Goal: Task Accomplishment & Management: Use online tool/utility

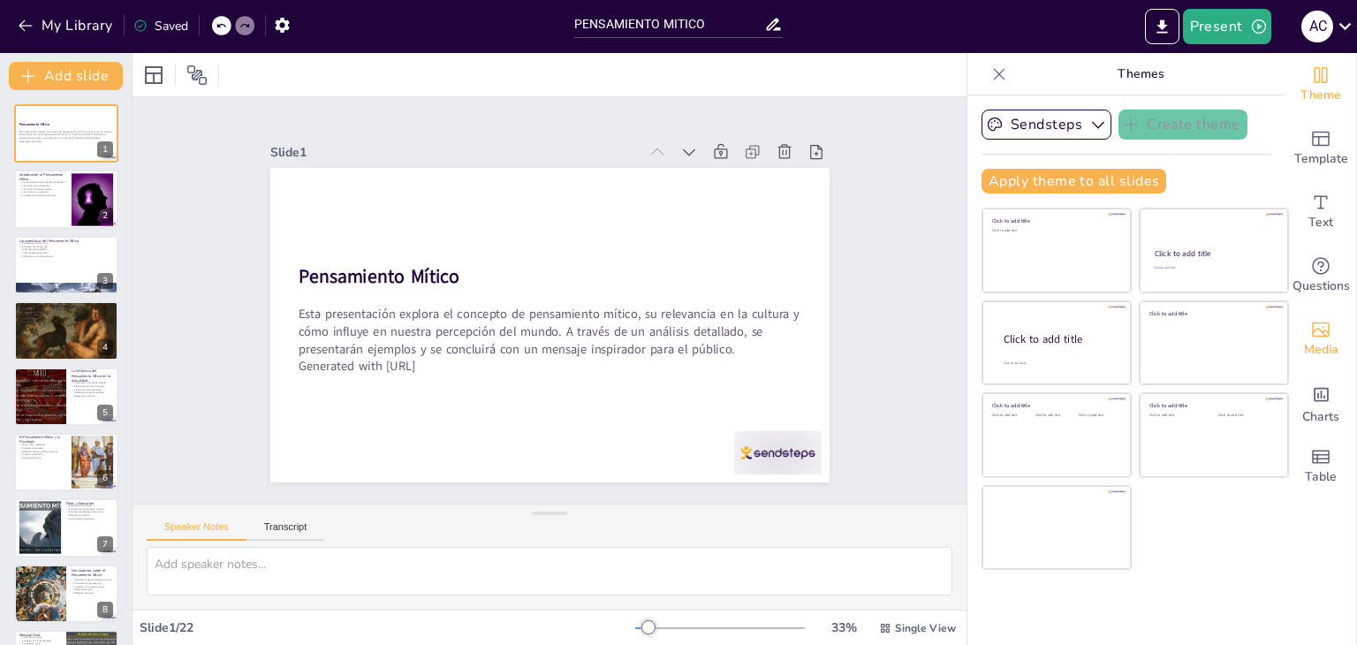
click at [1342, 340] on div "Media" at bounding box center [1320, 339] width 71 height 64
checkbox input "true"
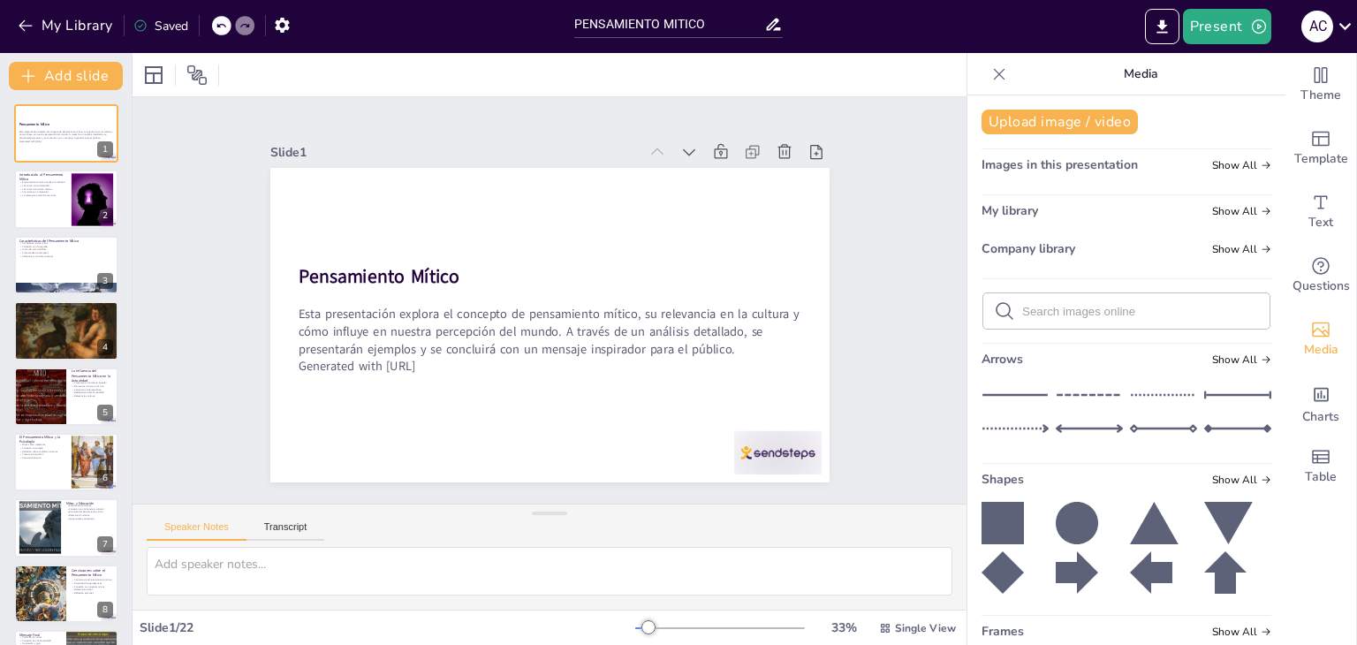
checkbox input "true"
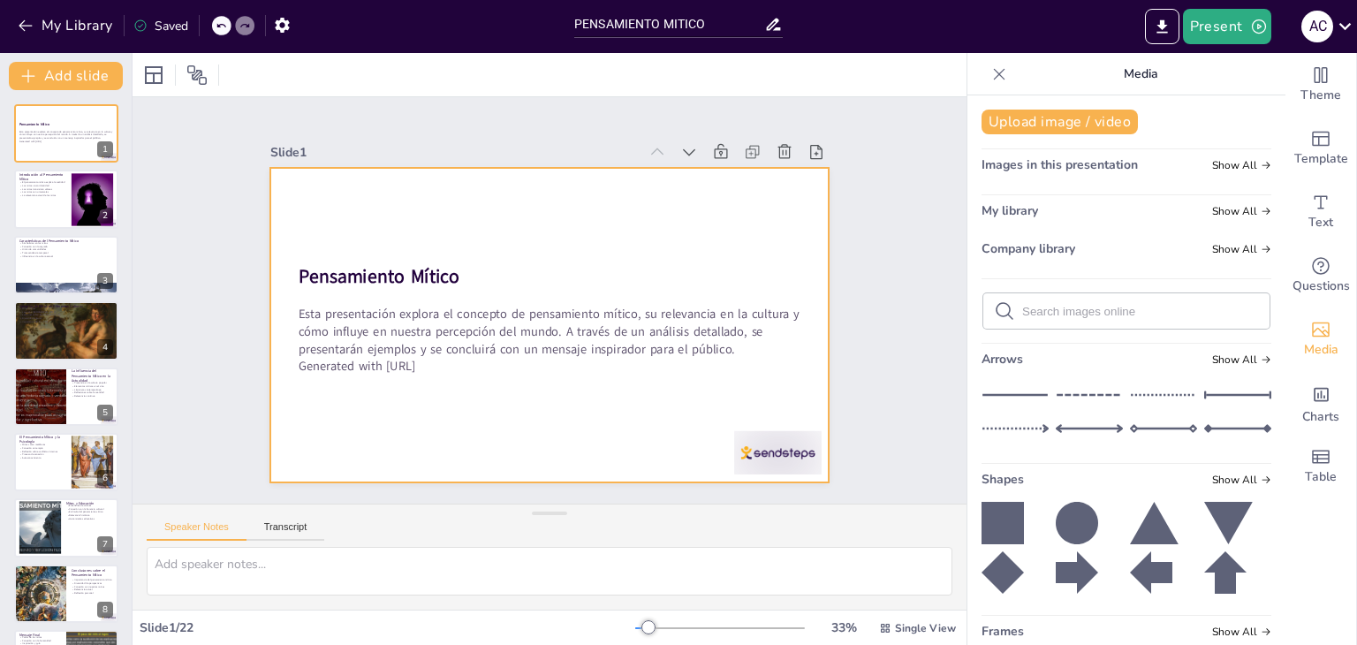
checkbox input "true"
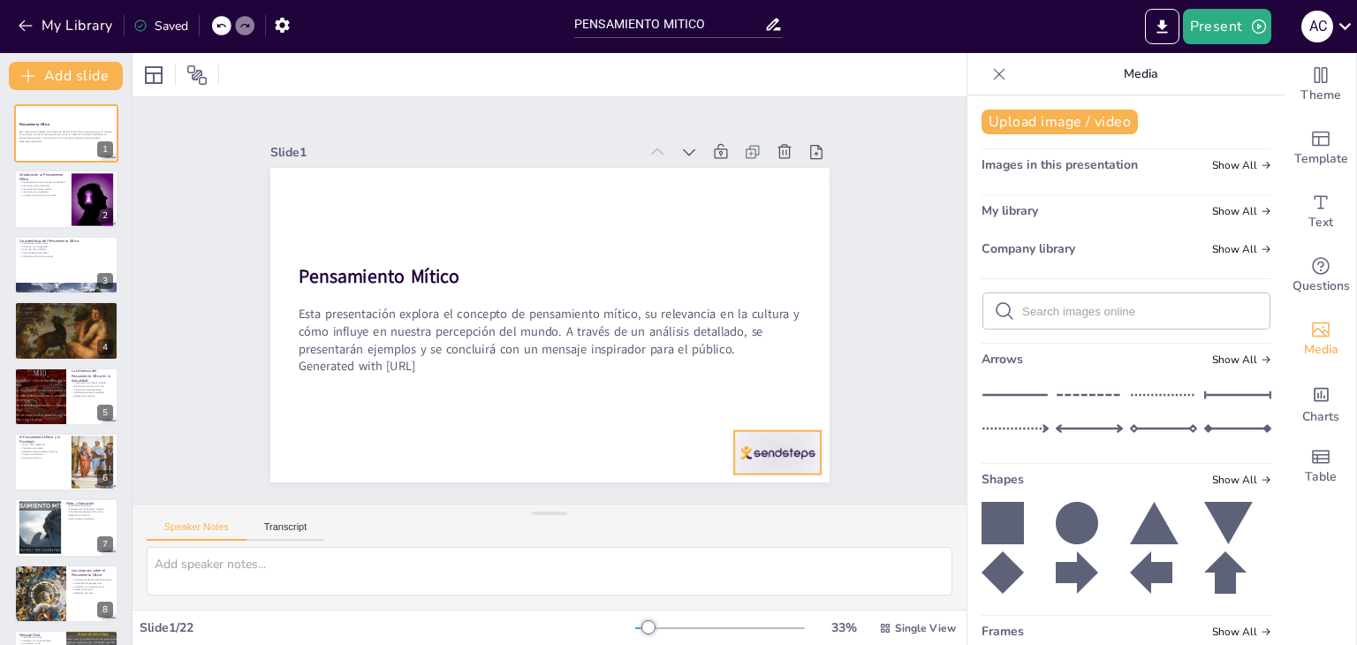
checkbox input "true"
click at [794, 463] on div at bounding box center [777, 452] width 87 height 43
checkbox input "true"
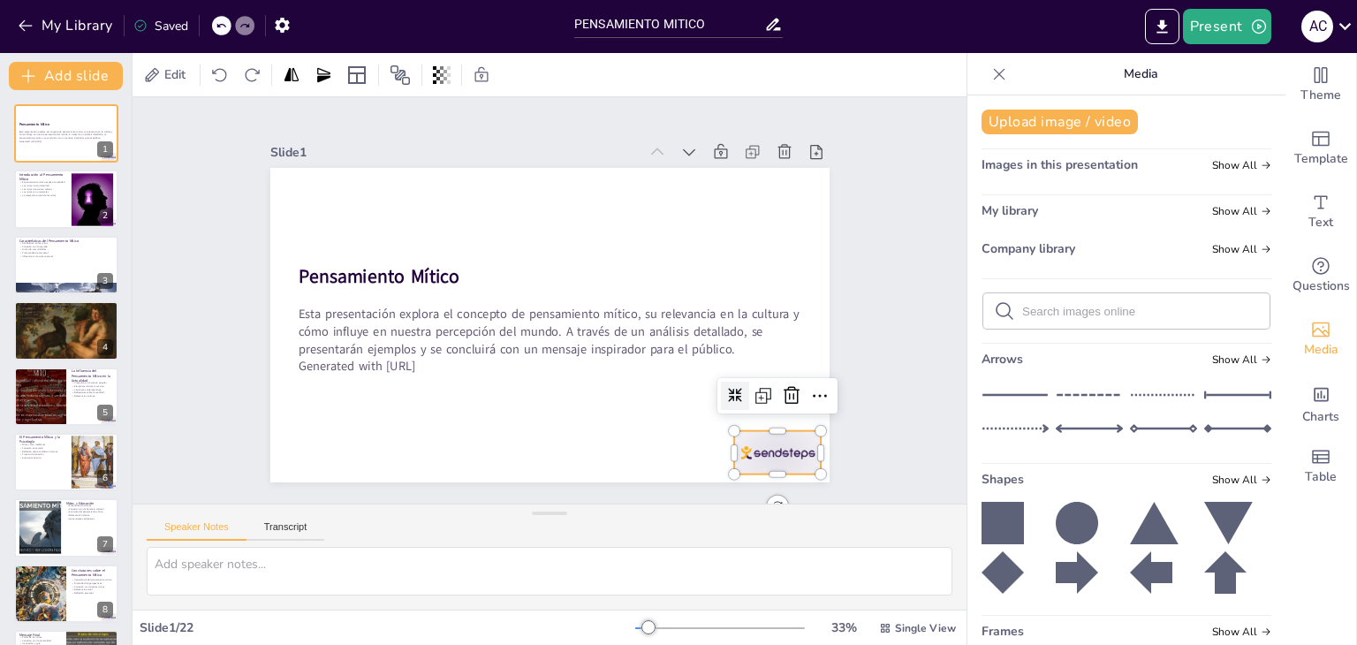
checkbox input "true"
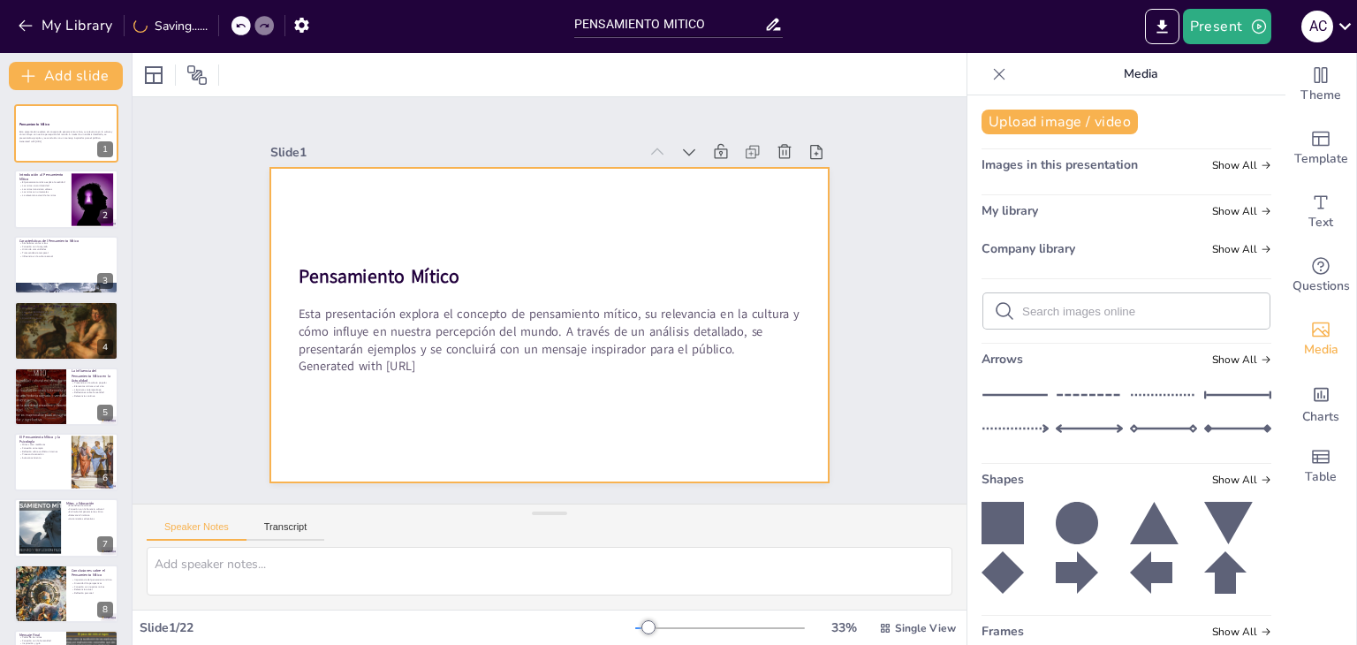
checkbox input "true"
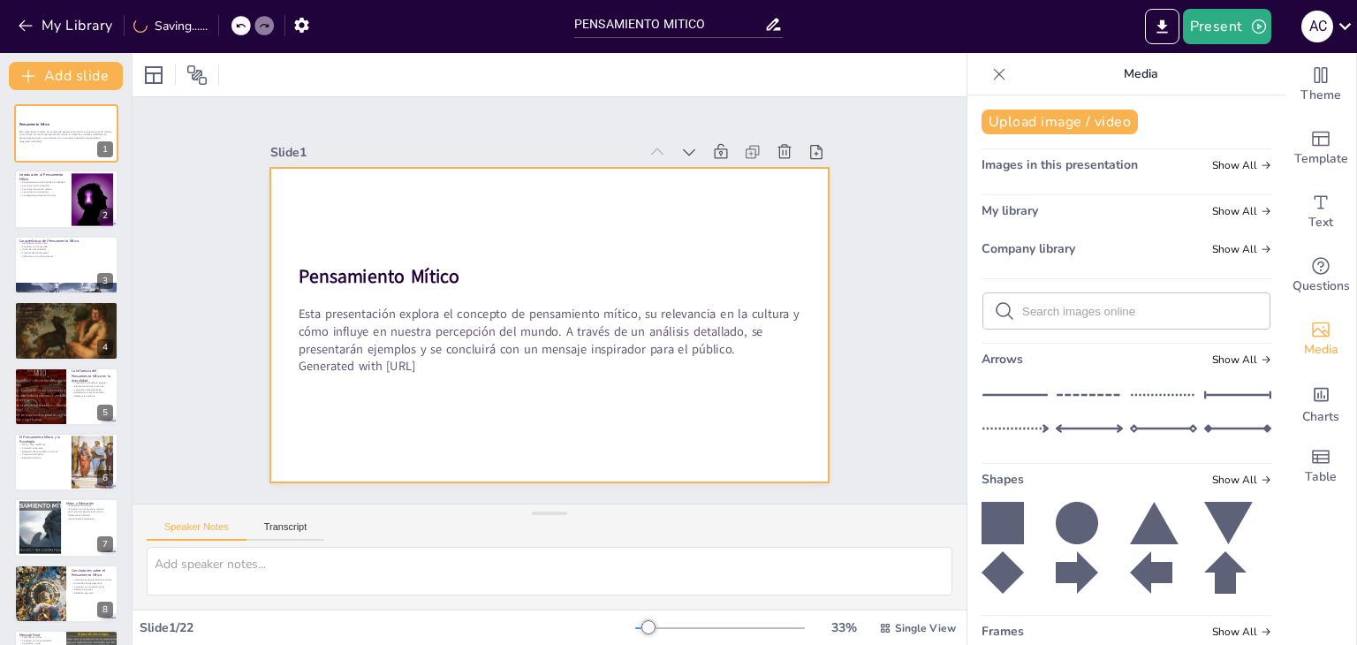
checkbox input "true"
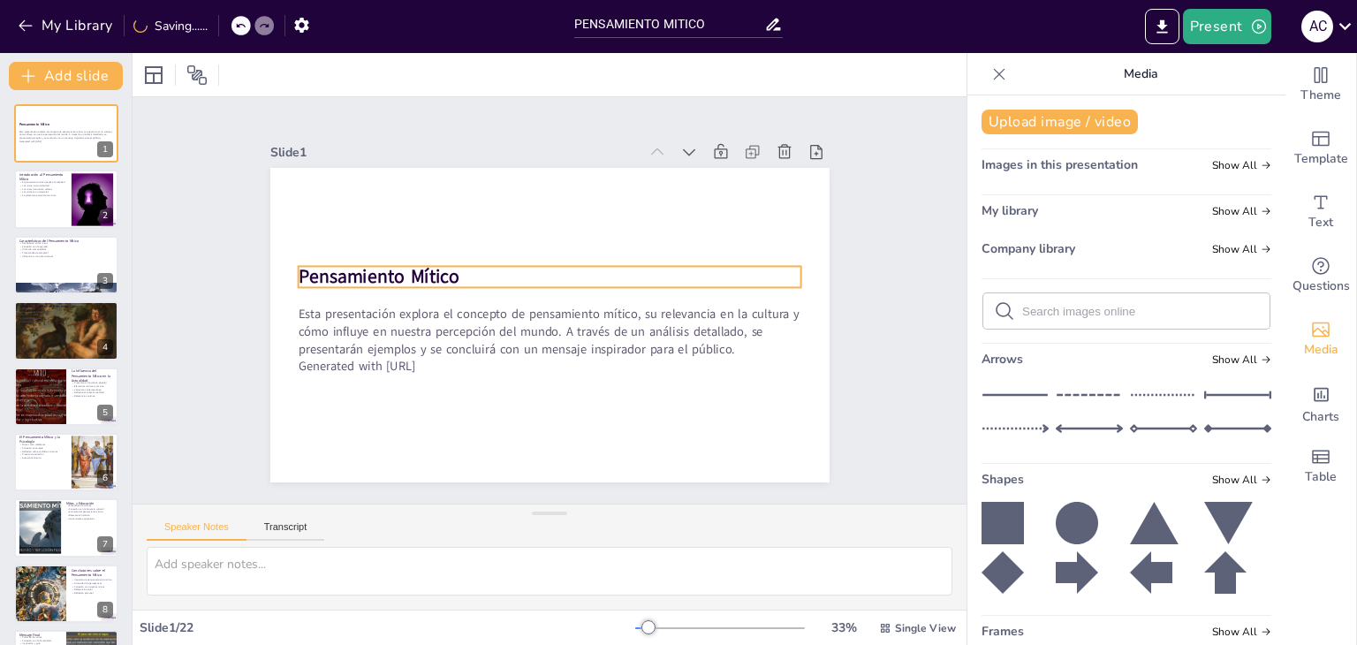
checkbox input "true"
click at [390, 272] on strong "Pensamiento Mítico" at bounding box center [378, 277] width 161 height 26
checkbox input "true"
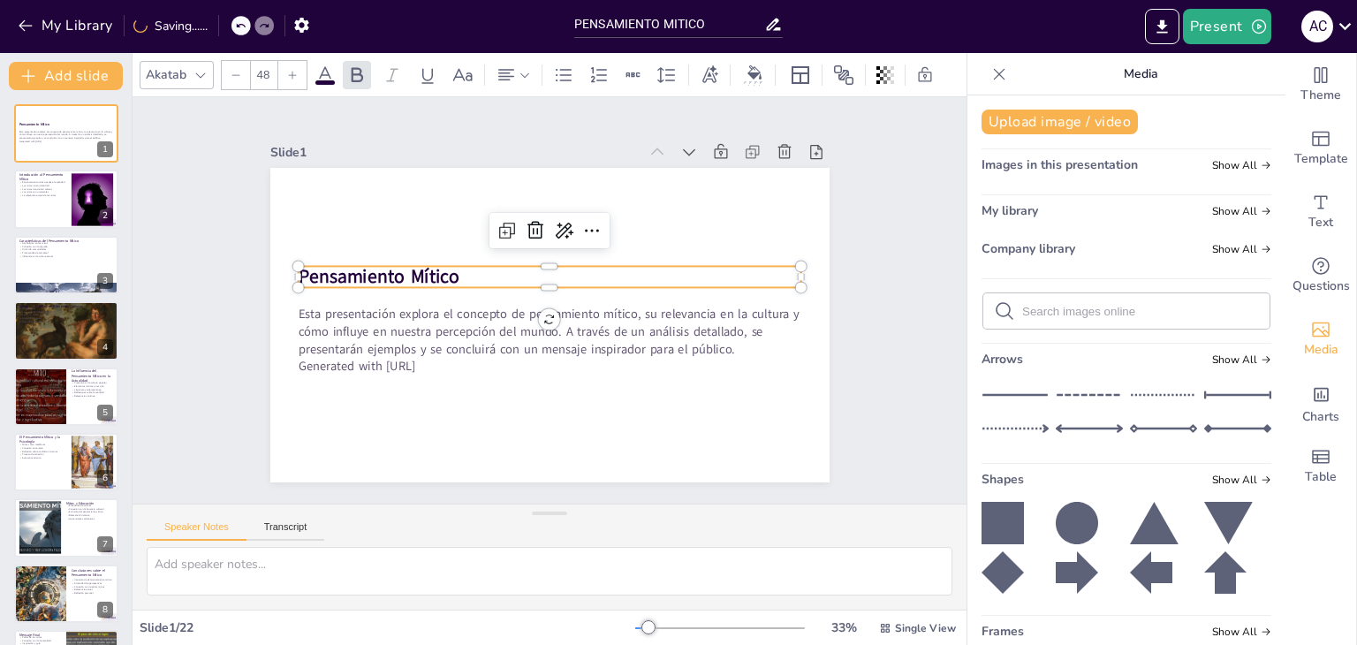
checkbox input "true"
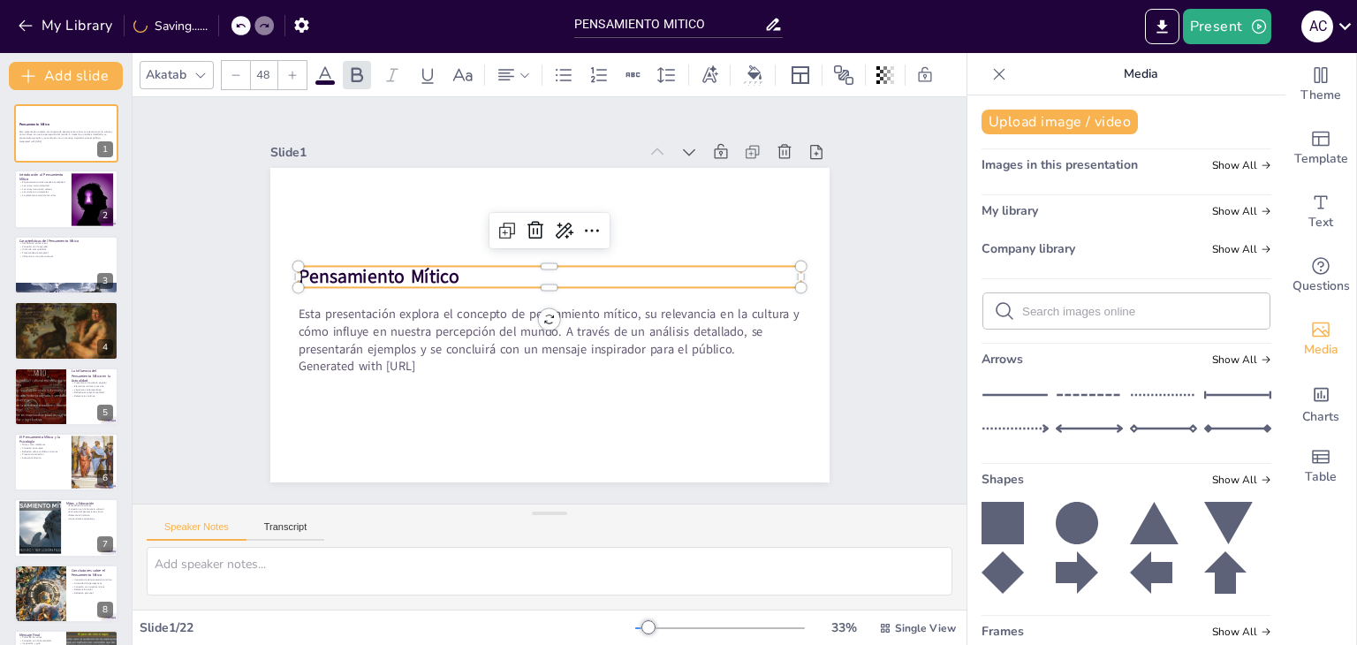
checkbox input "true"
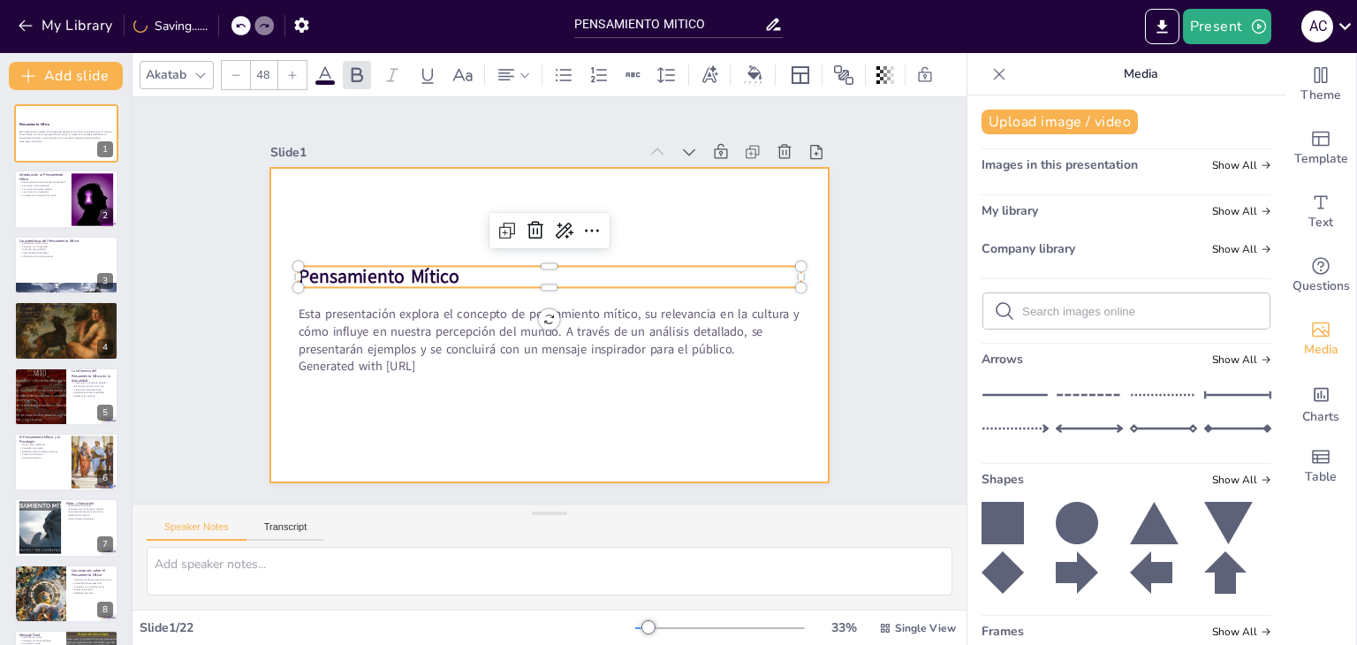
checkbox input "true"
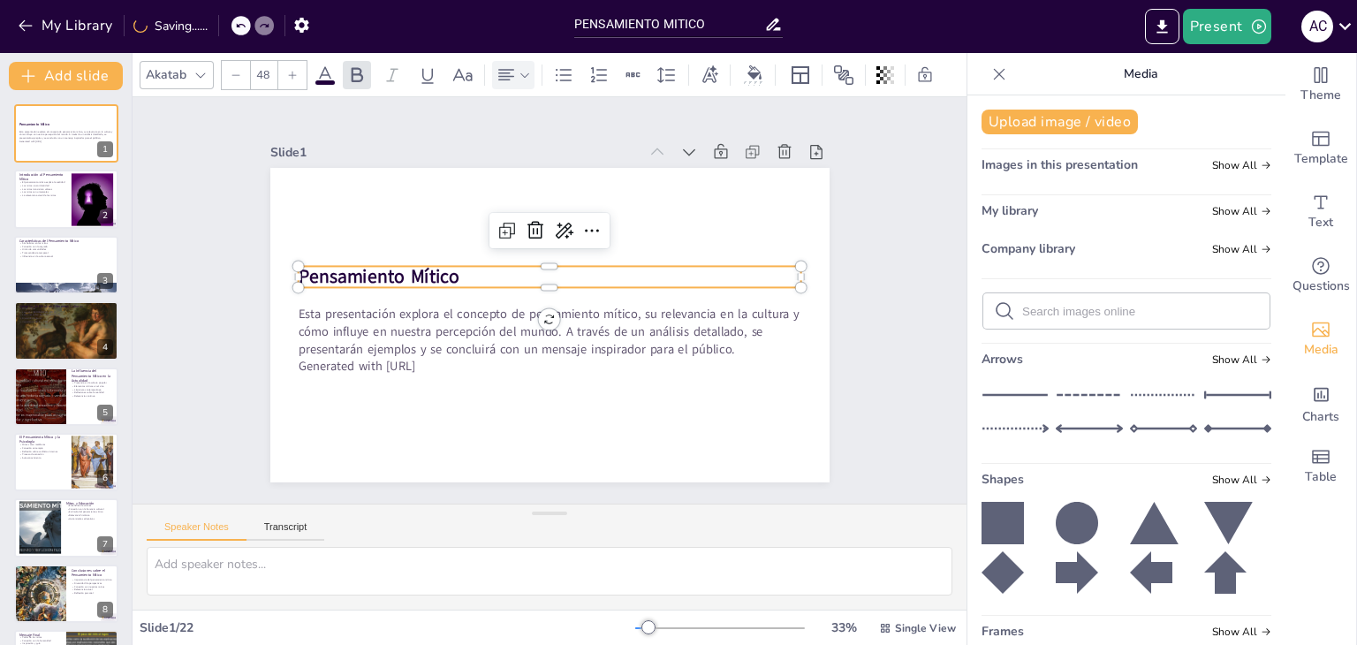
click at [510, 72] on icon at bounding box center [506, 74] width 21 height 21
click at [549, 114] on div at bounding box center [548, 127] width 28 height 28
checkbox input "true"
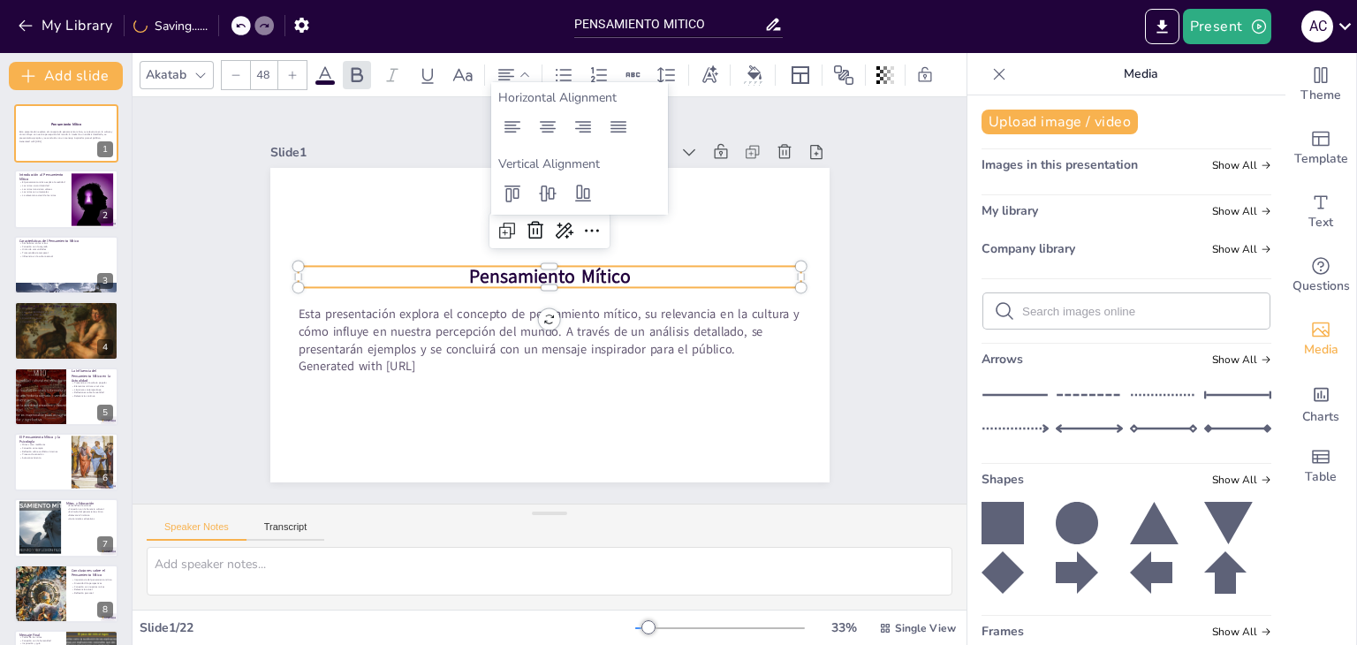
checkbox input "true"
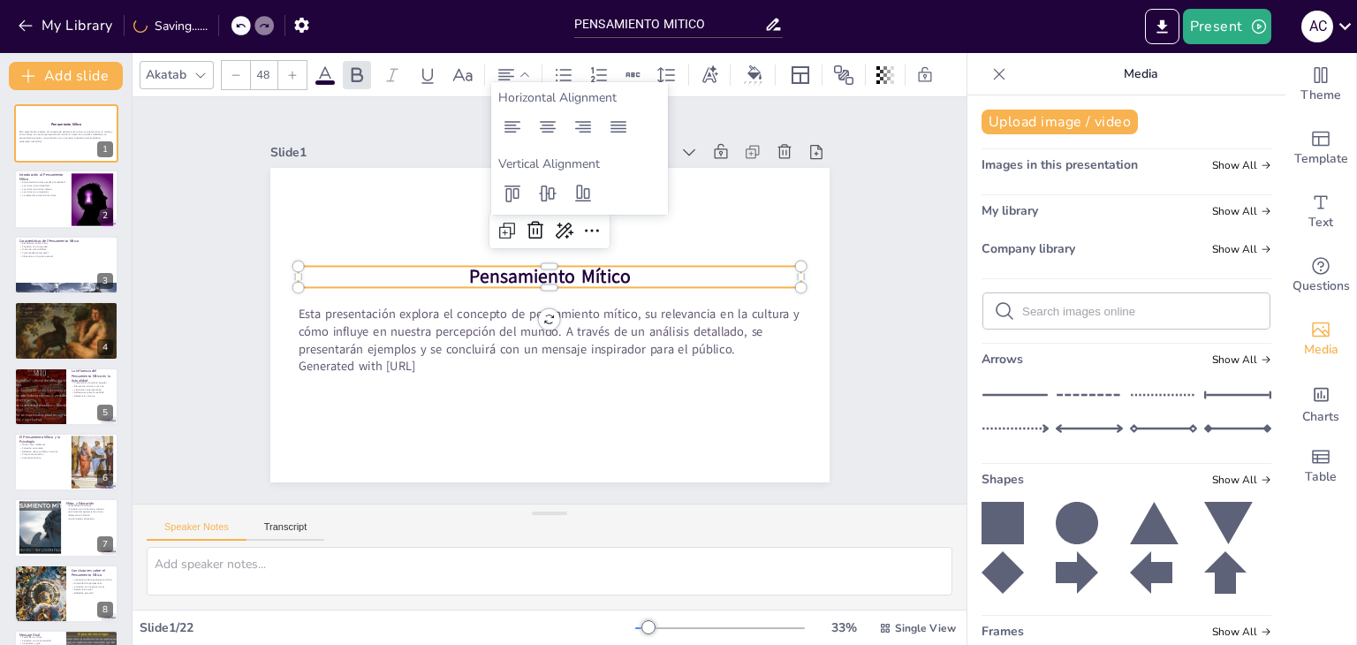
checkbox input "true"
click at [430, 122] on div "Slide 1 Pensamiento Mítico Esta presentación explora el concepto de pensamiento…" at bounding box center [549, 300] width 559 height 364
checkbox input "true"
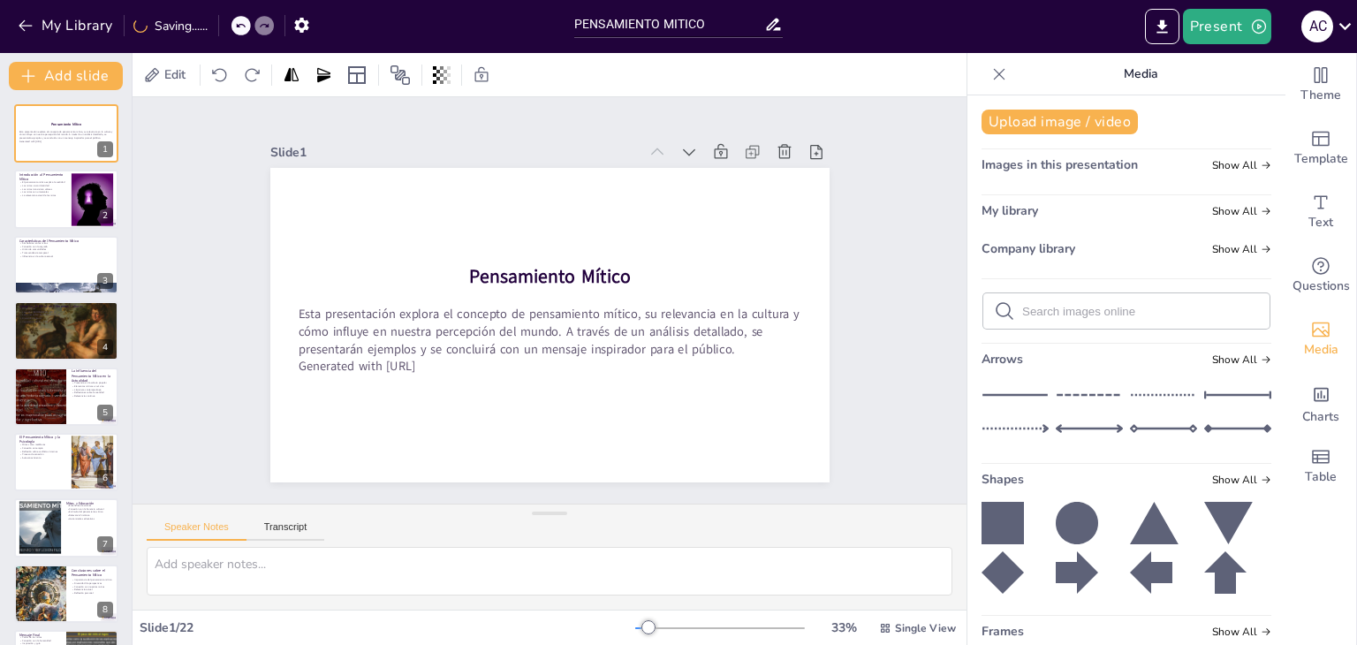
checkbox input "true"
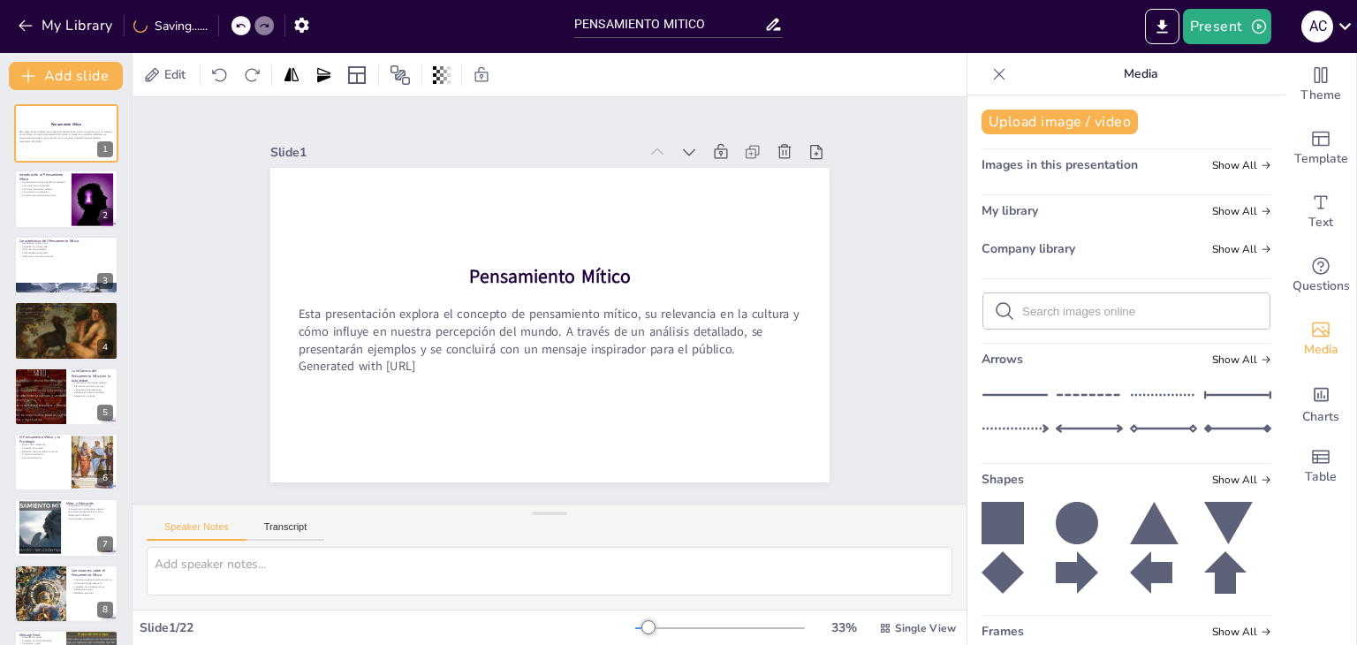
checkbox input "true"
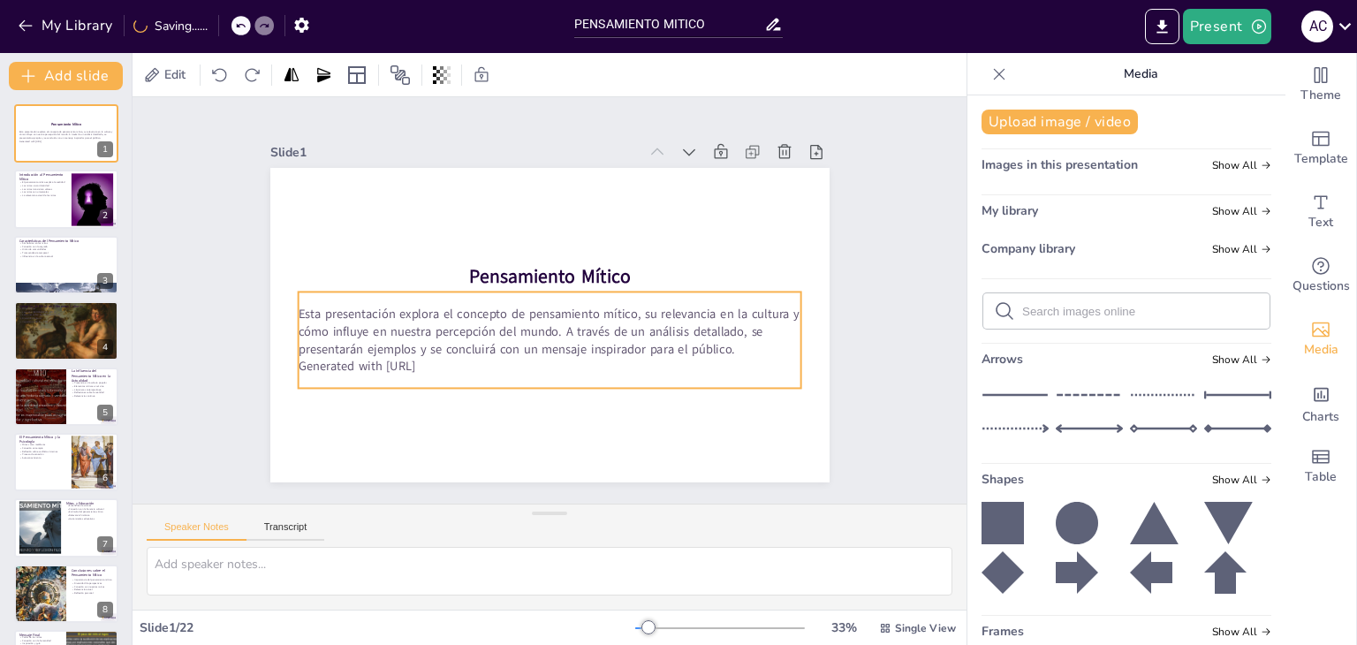
checkbox input "true"
click at [547, 326] on p "Esta presentación explora el concepto de pensamiento mítico, su relevancia en l…" at bounding box center [550, 332] width 504 height 52
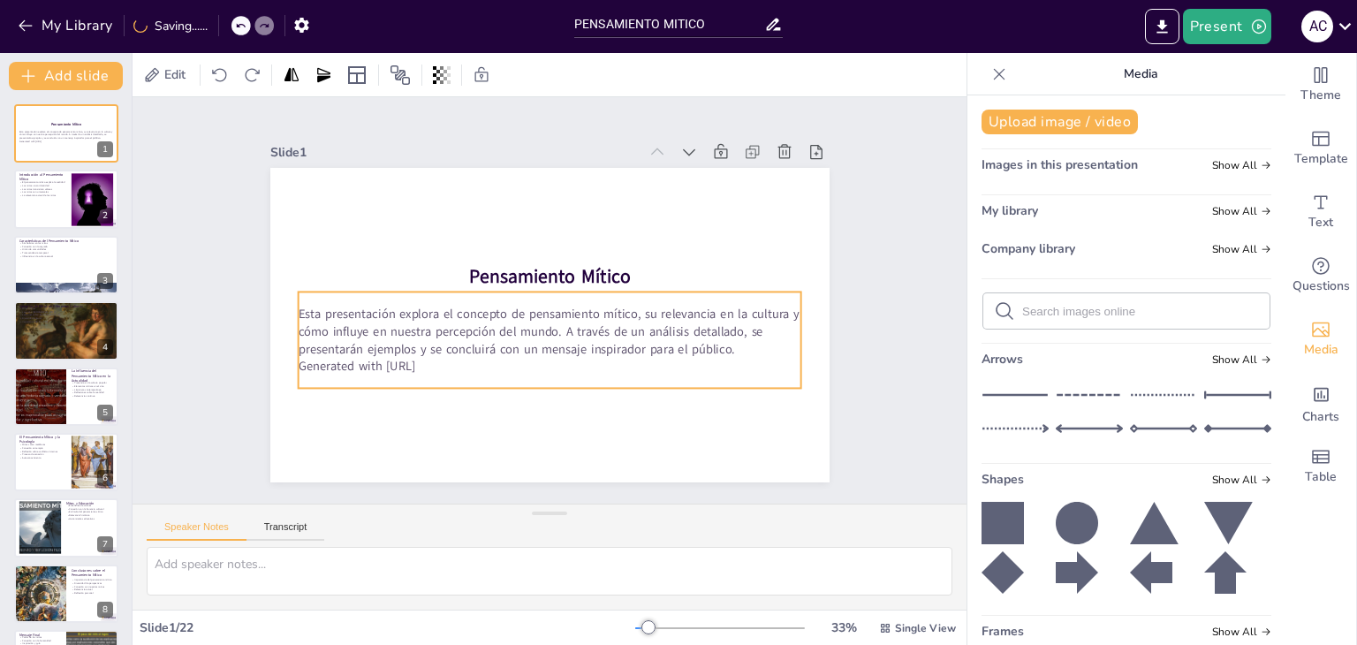
checkbox input "true"
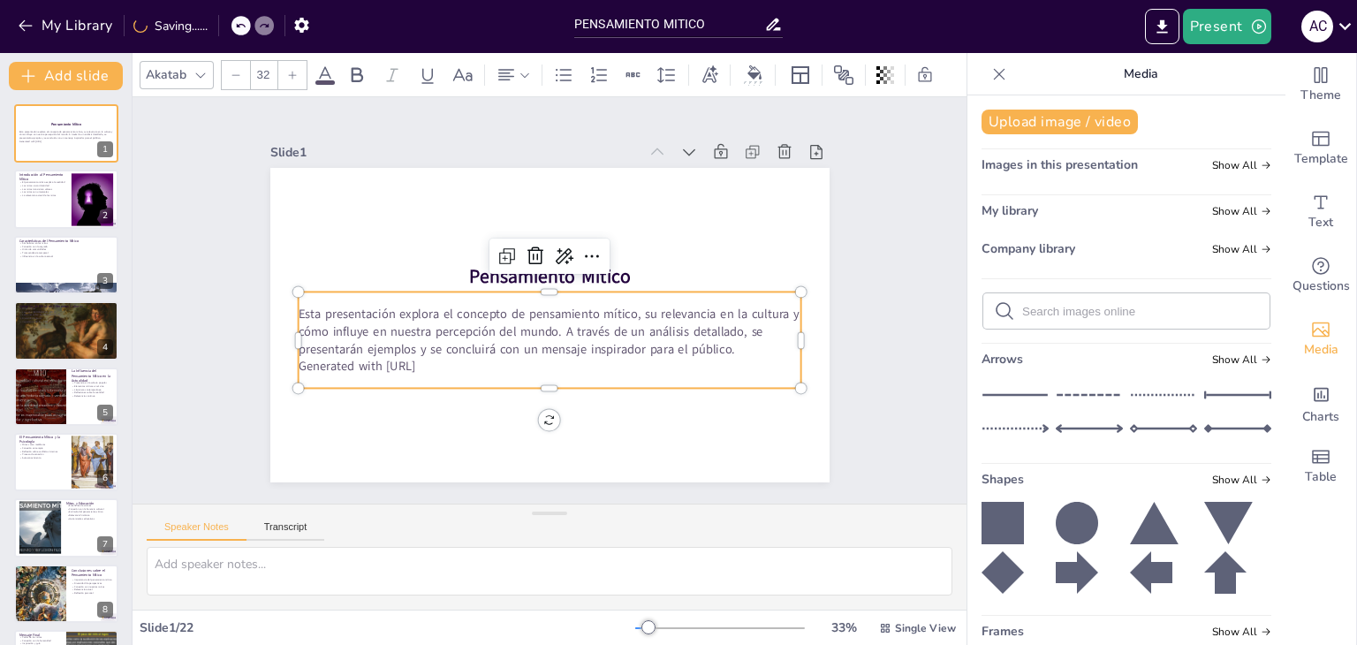
checkbox input "true"
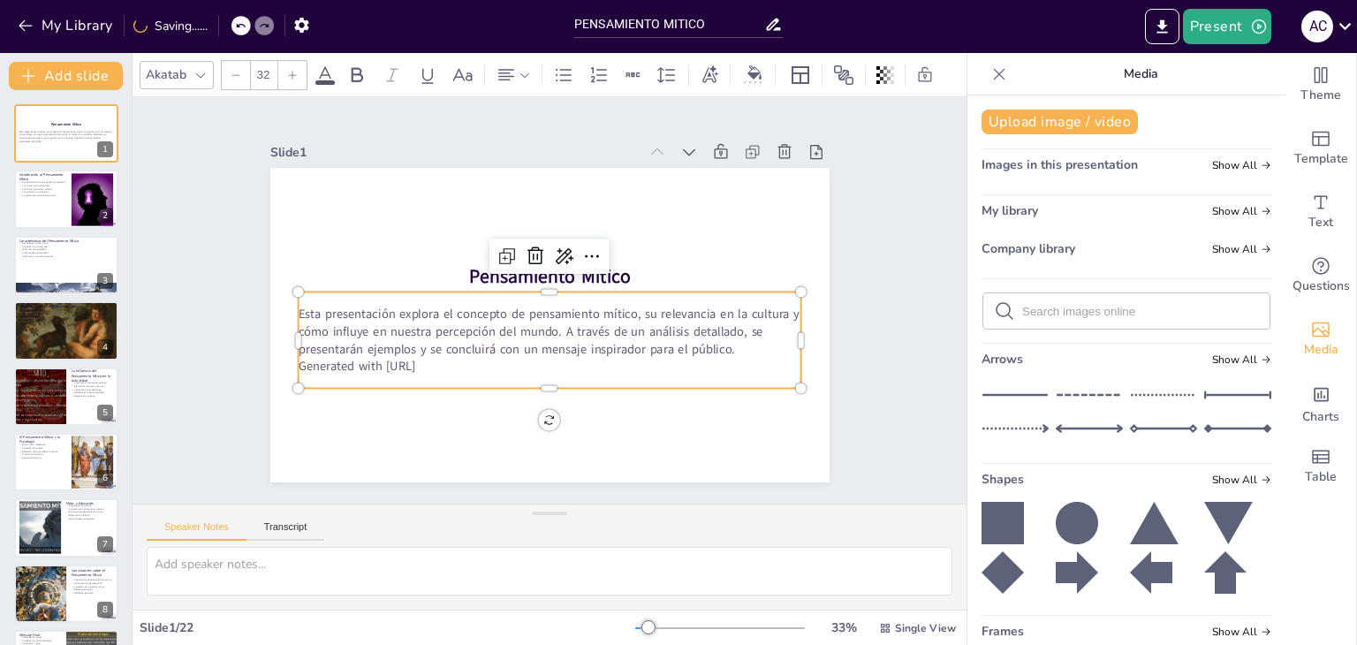
checkbox input "true"
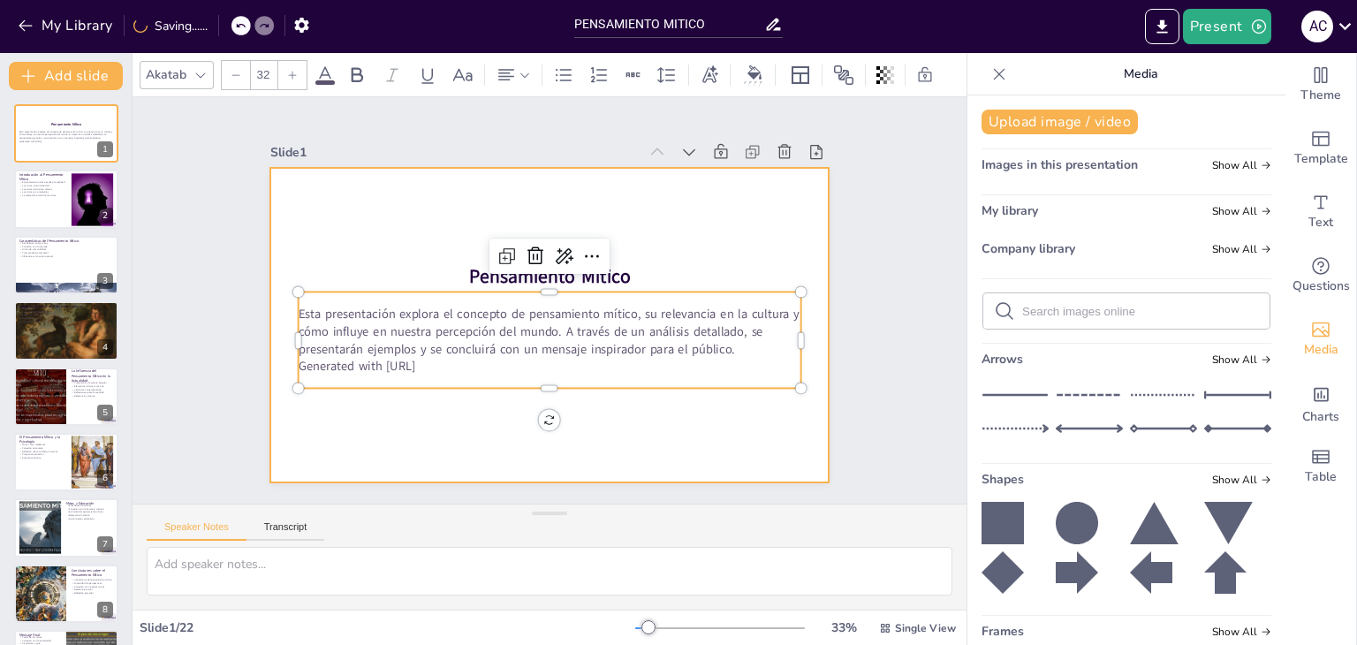
checkbox input "true"
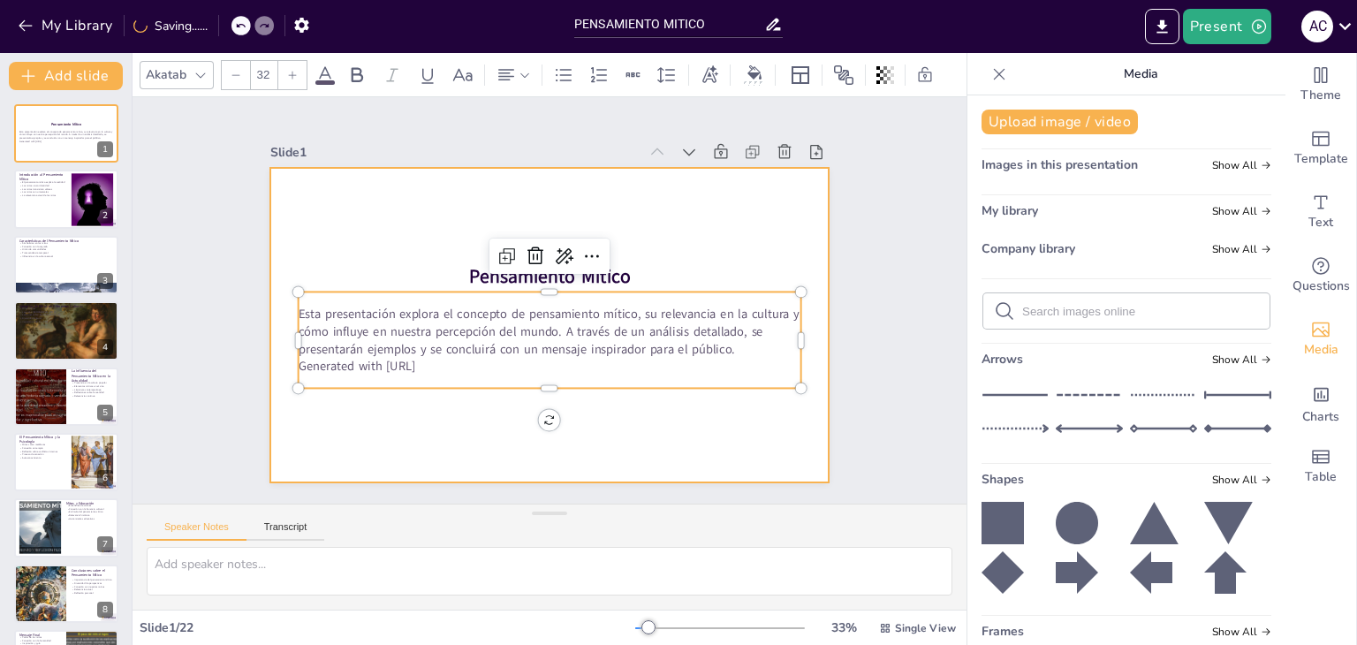
checkbox input "true"
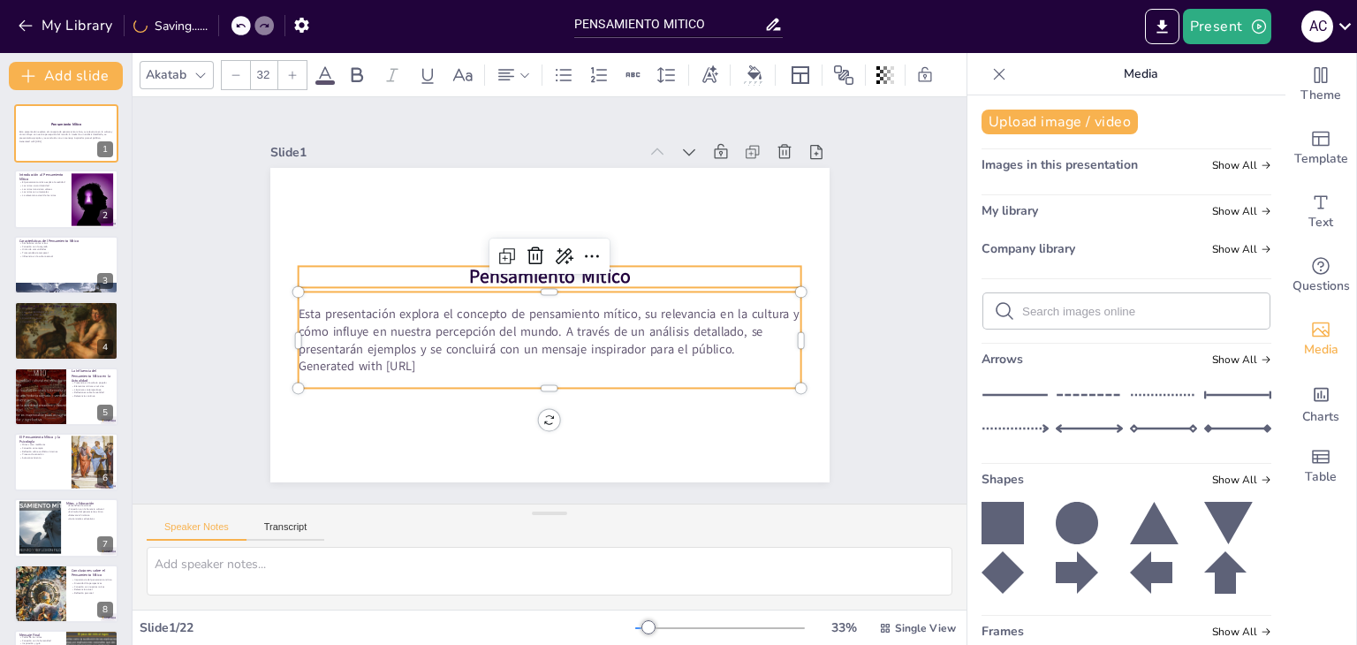
checkbox input "true"
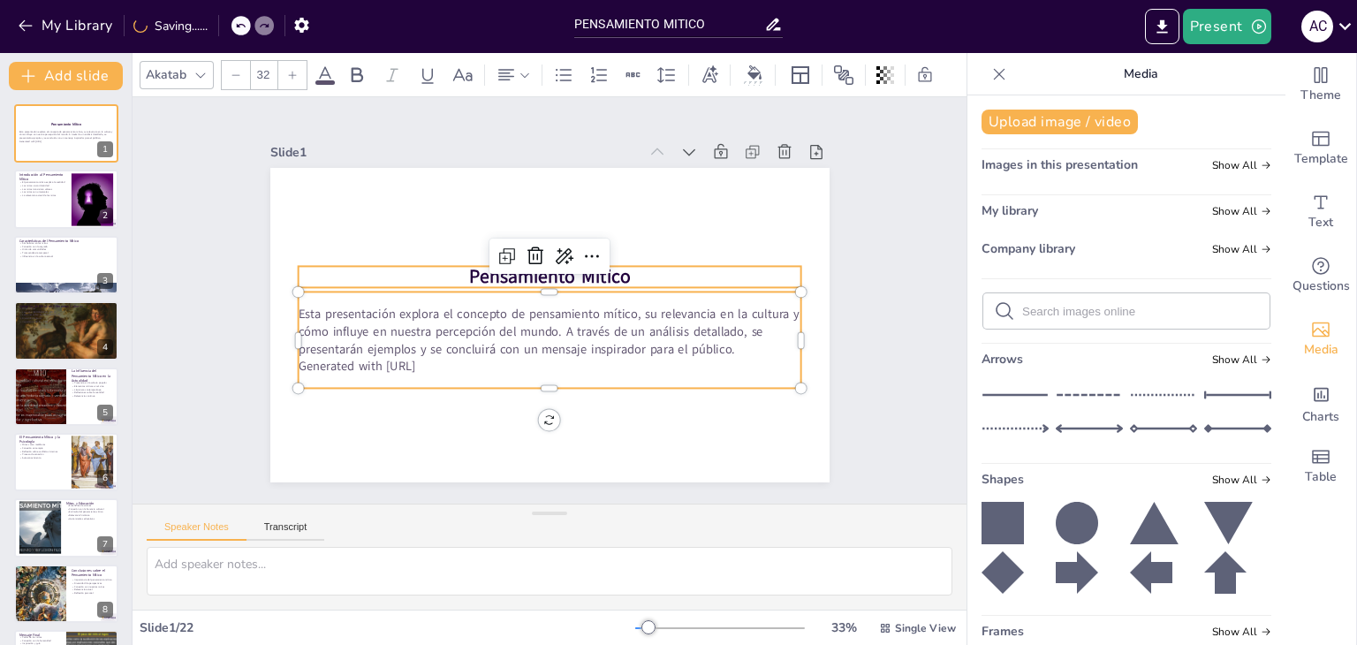
checkbox input "true"
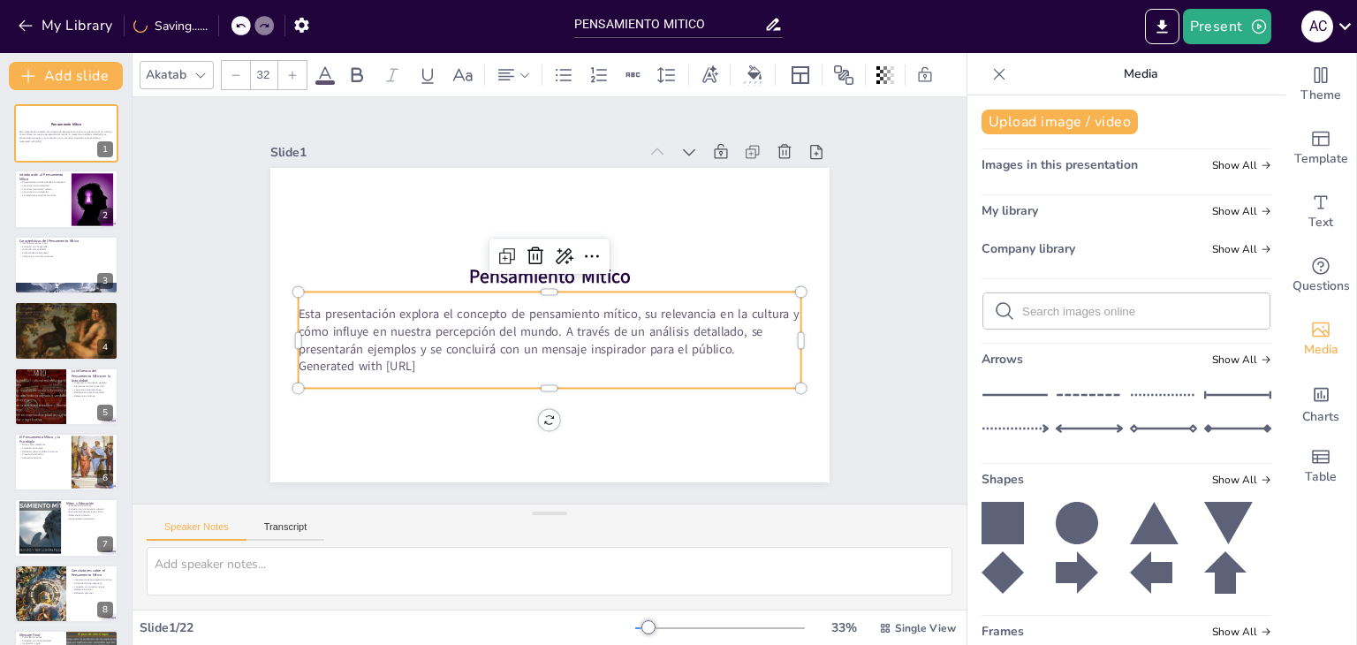
checkbox input "true"
click at [905, 312] on div "Slide 1 Pensamiento Mítico Esta presentación explora el concepto de pensamiento…" at bounding box center [550, 300] width 834 height 406
checkbox input "true"
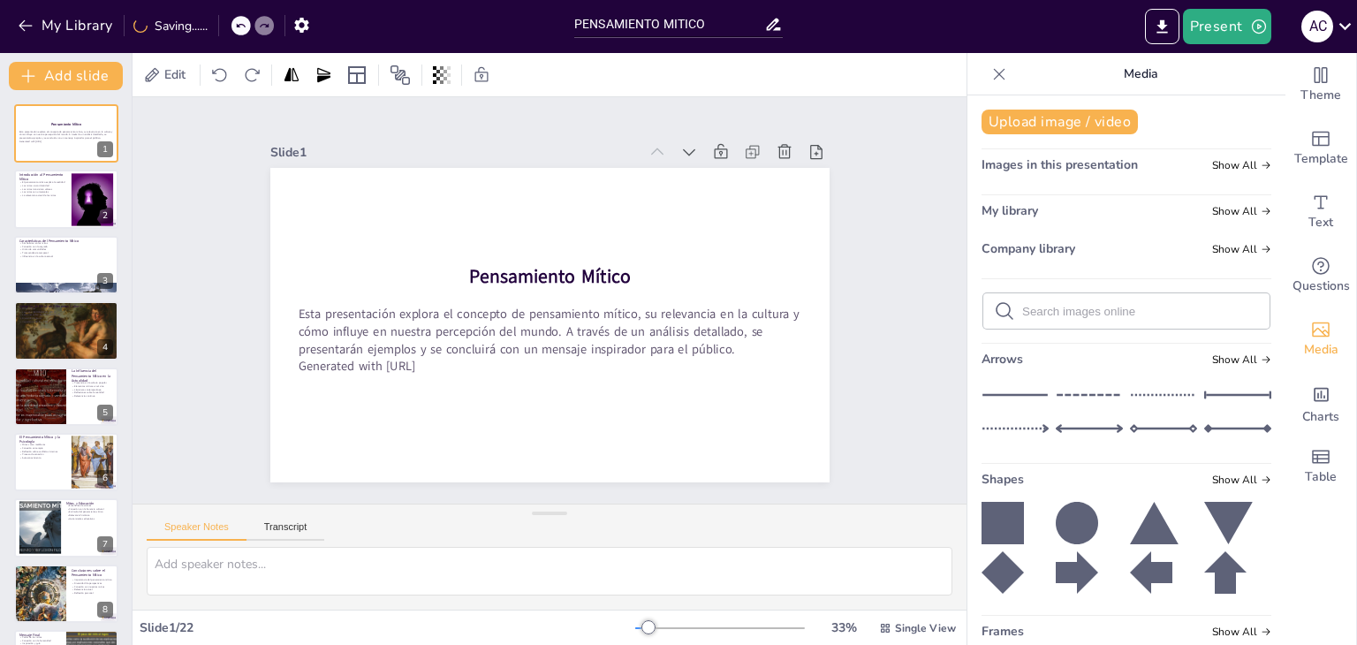
checkbox input "true"
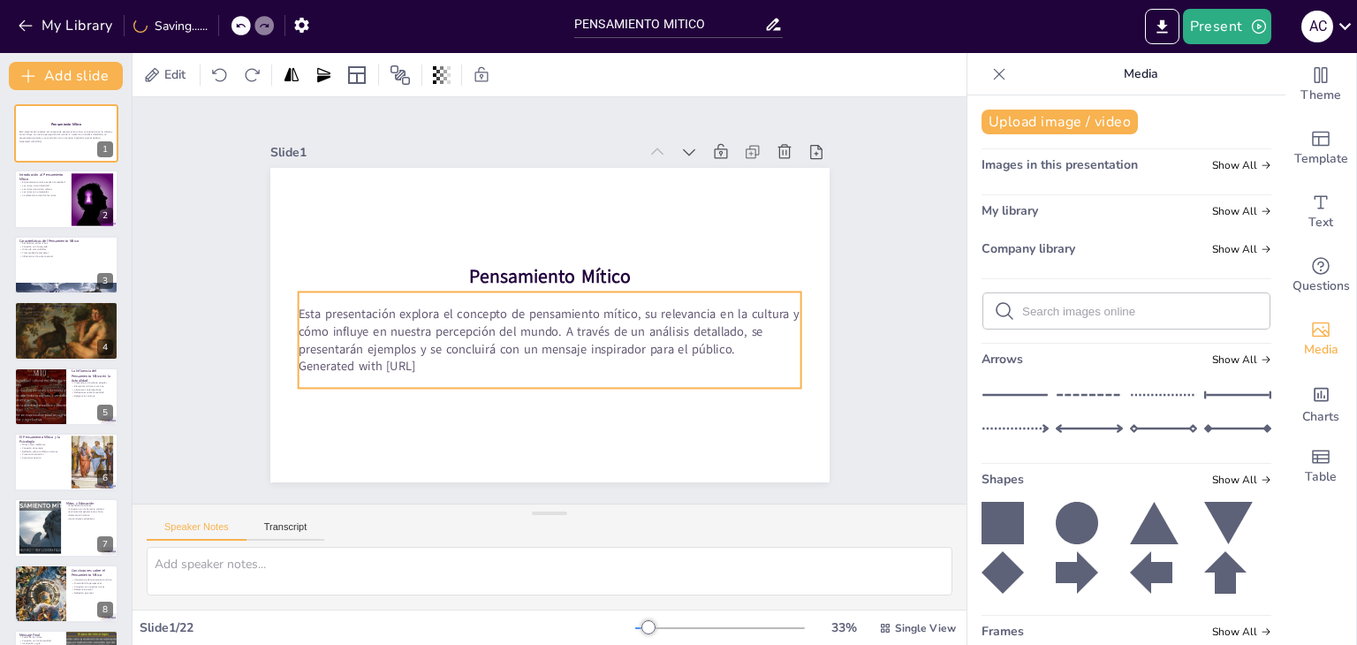
checkbox input "true"
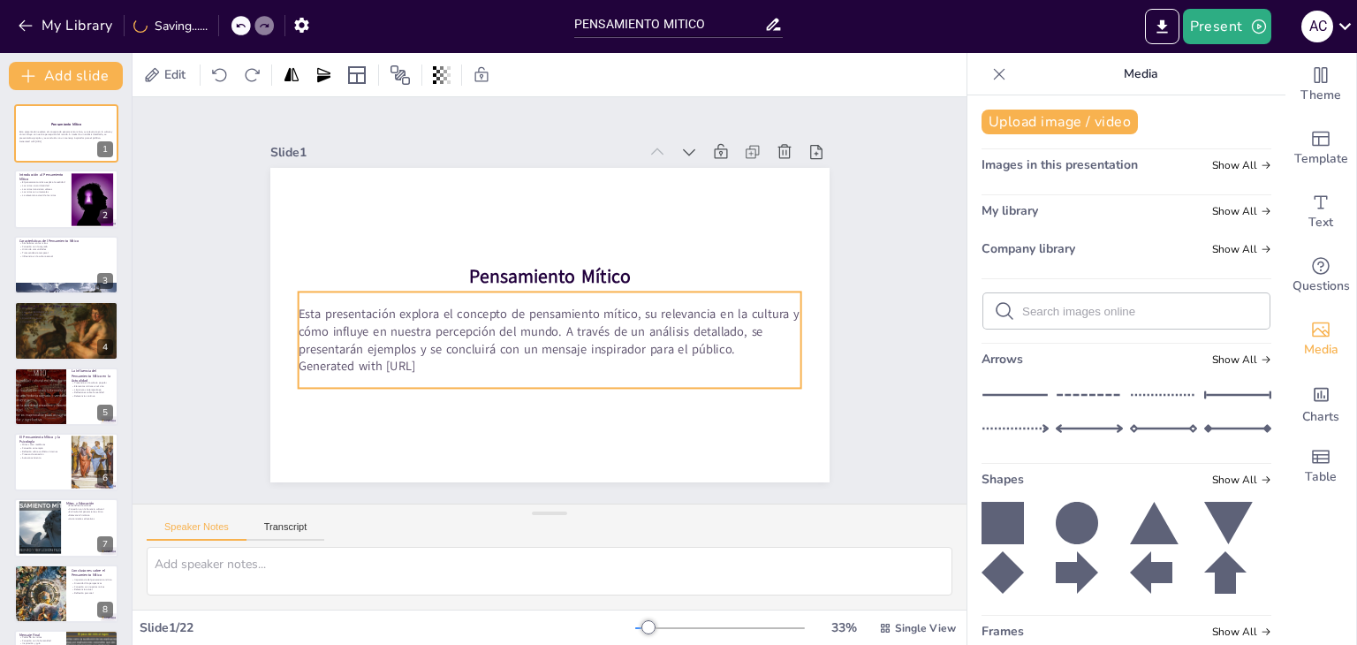
checkbox input "true"
click at [551, 324] on p "Esta presentación explora el concepto de pensamiento mítico, su relevancia en l…" at bounding box center [550, 332] width 504 height 52
checkbox input "true"
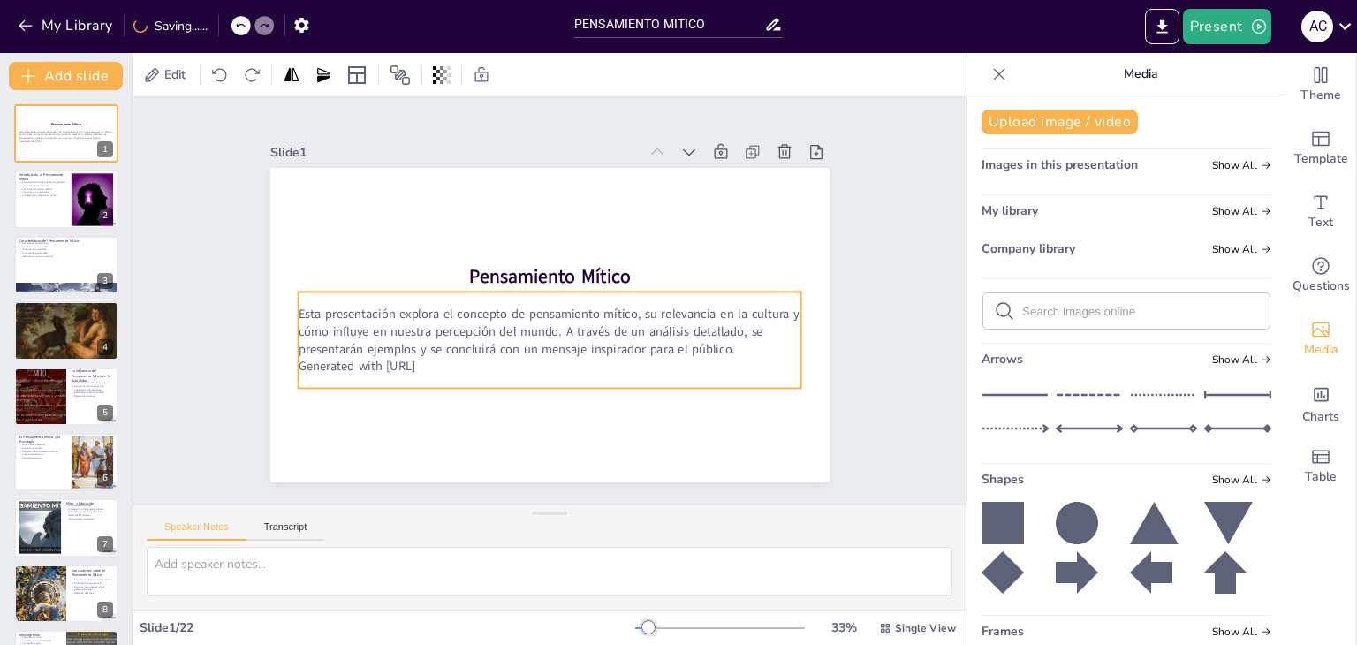
checkbox input "true"
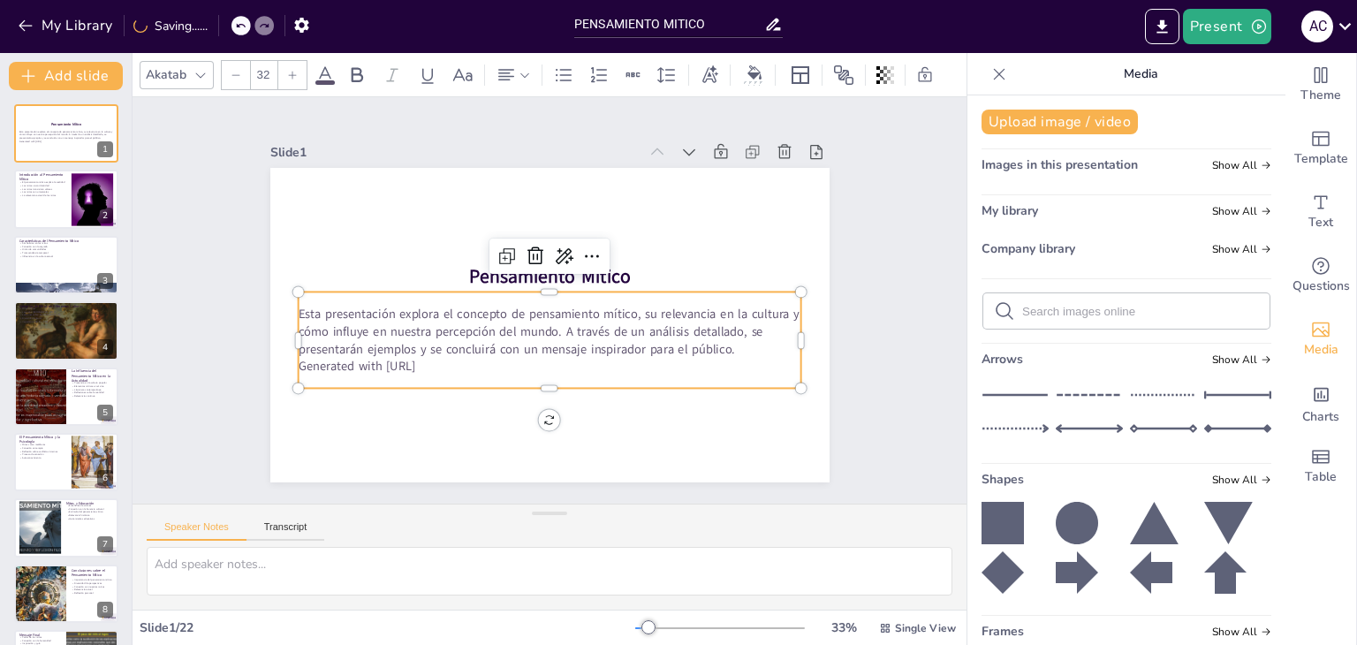
click at [549, 325] on p "Esta presentación explora el concepto de pensamiento mítico, su relevancia en l…" at bounding box center [550, 332] width 504 height 52
checkbox input "true"
click at [555, 325] on p "Esta presentación explora el concepto de pensamiento mítico, su relevancia en l…" at bounding box center [550, 332] width 504 height 52
checkbox input "true"
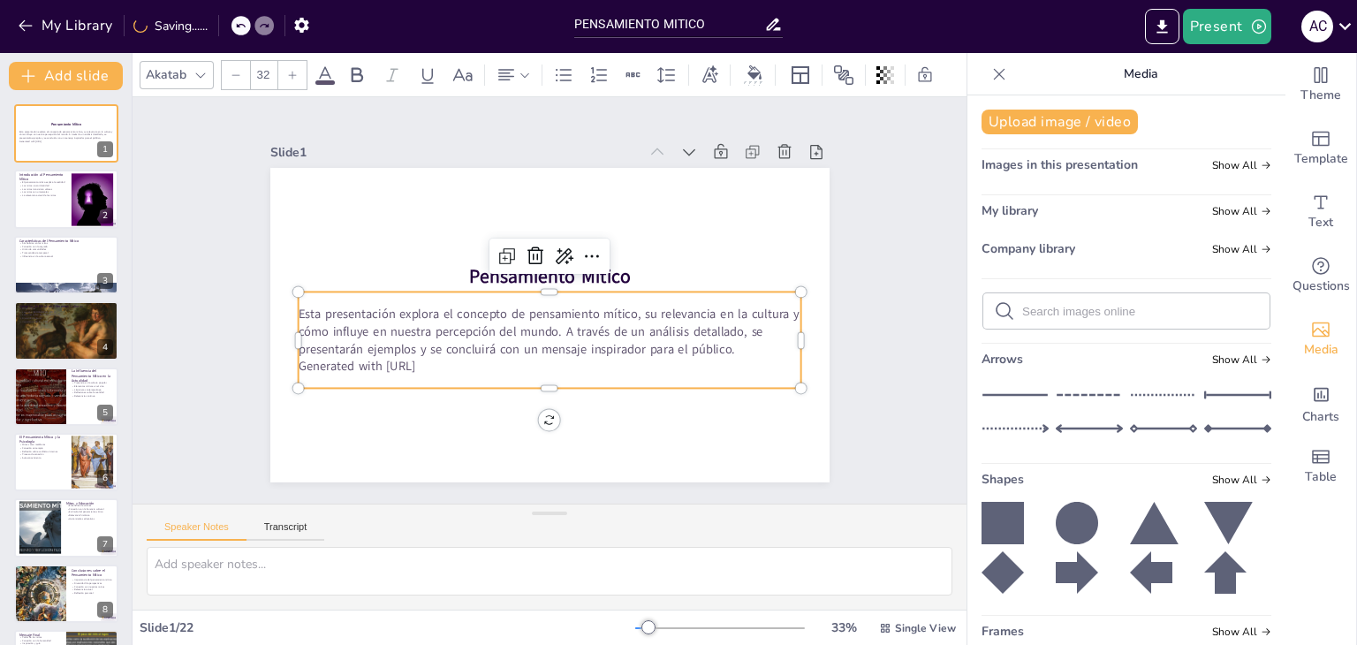
checkbox input "true"
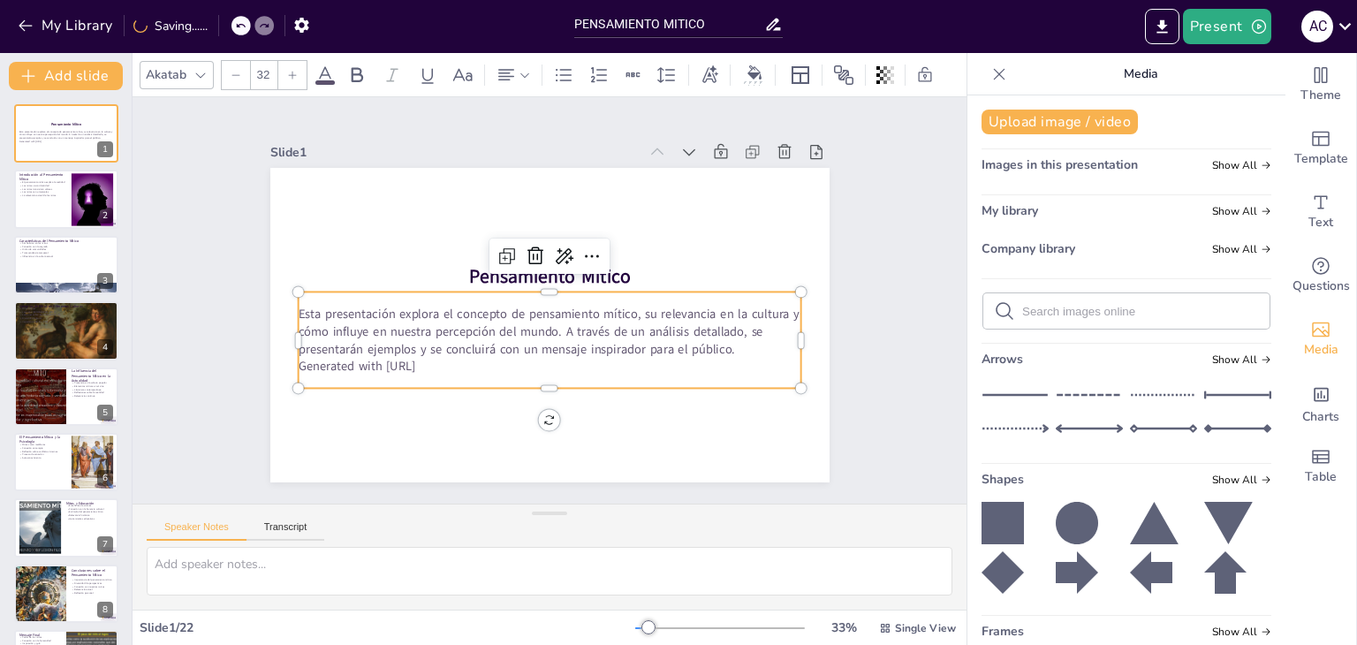
checkbox input "true"
click at [436, 359] on p "Generated with [URL]" at bounding box center [550, 367] width 504 height 18
checkbox input "true"
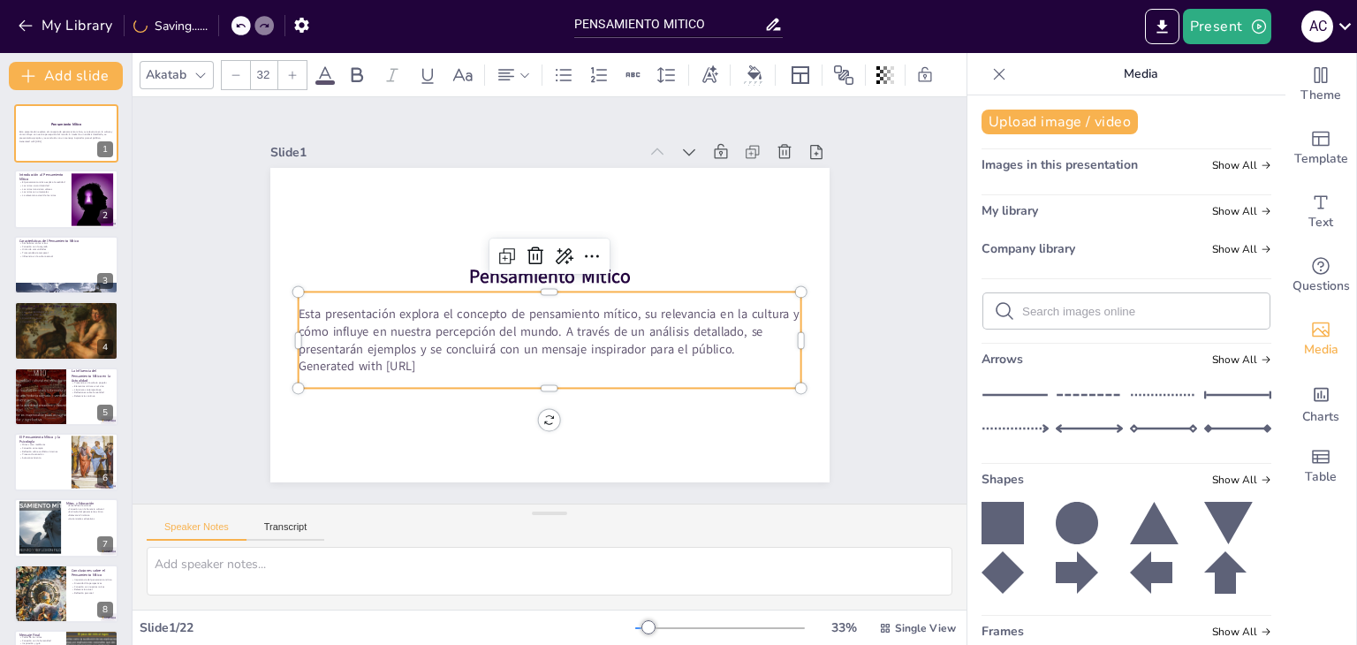
click at [436, 359] on p "Generated with [URL]" at bounding box center [550, 367] width 504 height 18
checkbox input "true"
click at [436, 359] on p "Generated with [URL]" at bounding box center [550, 367] width 504 height 18
checkbox input "true"
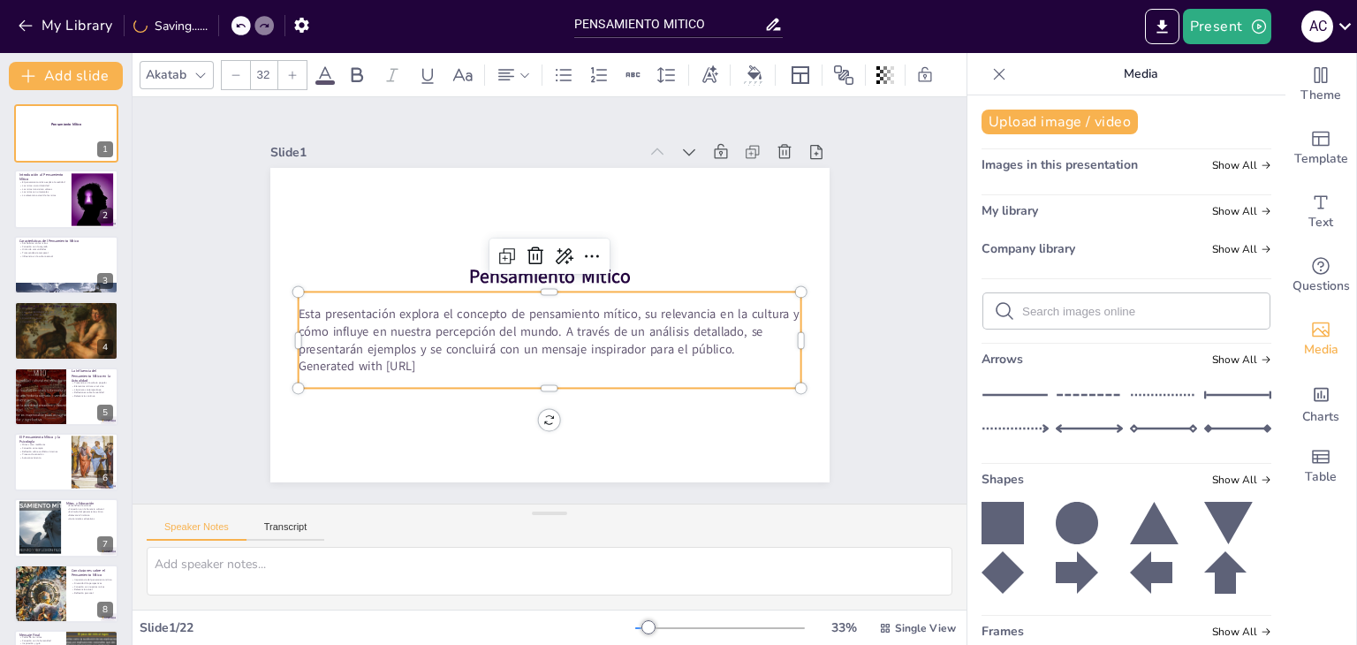
checkbox input "true"
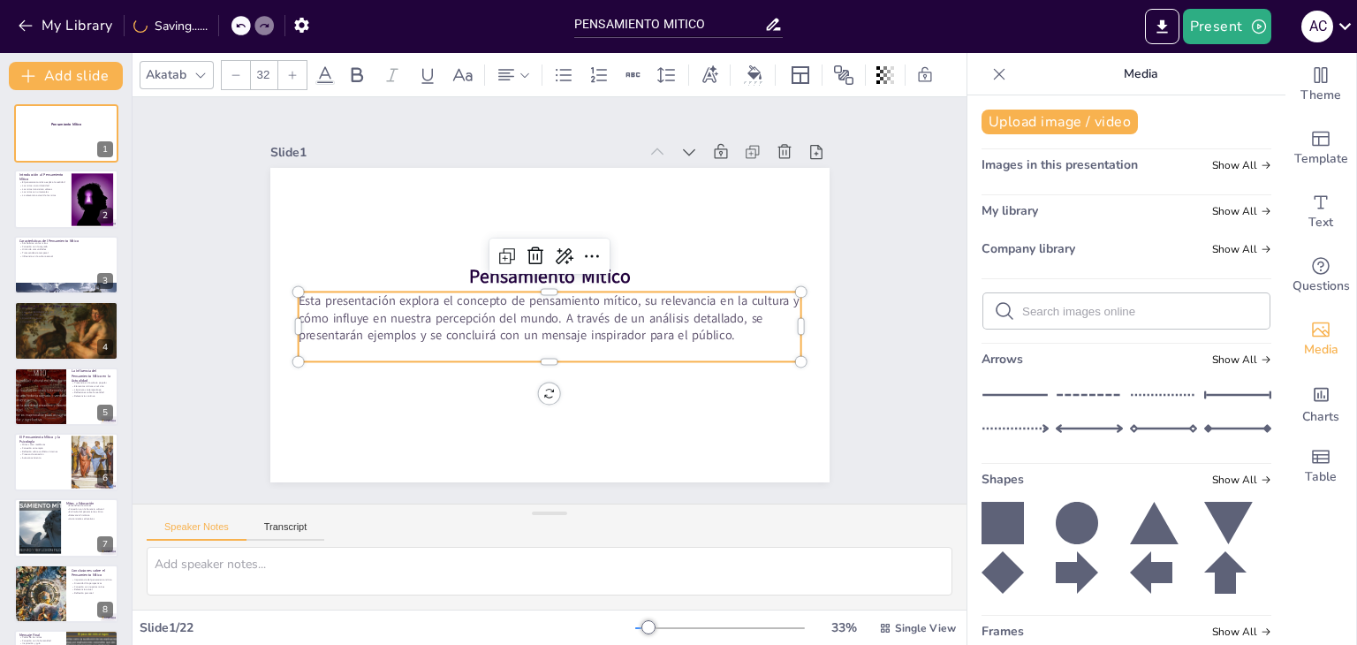
checkbox input "true"
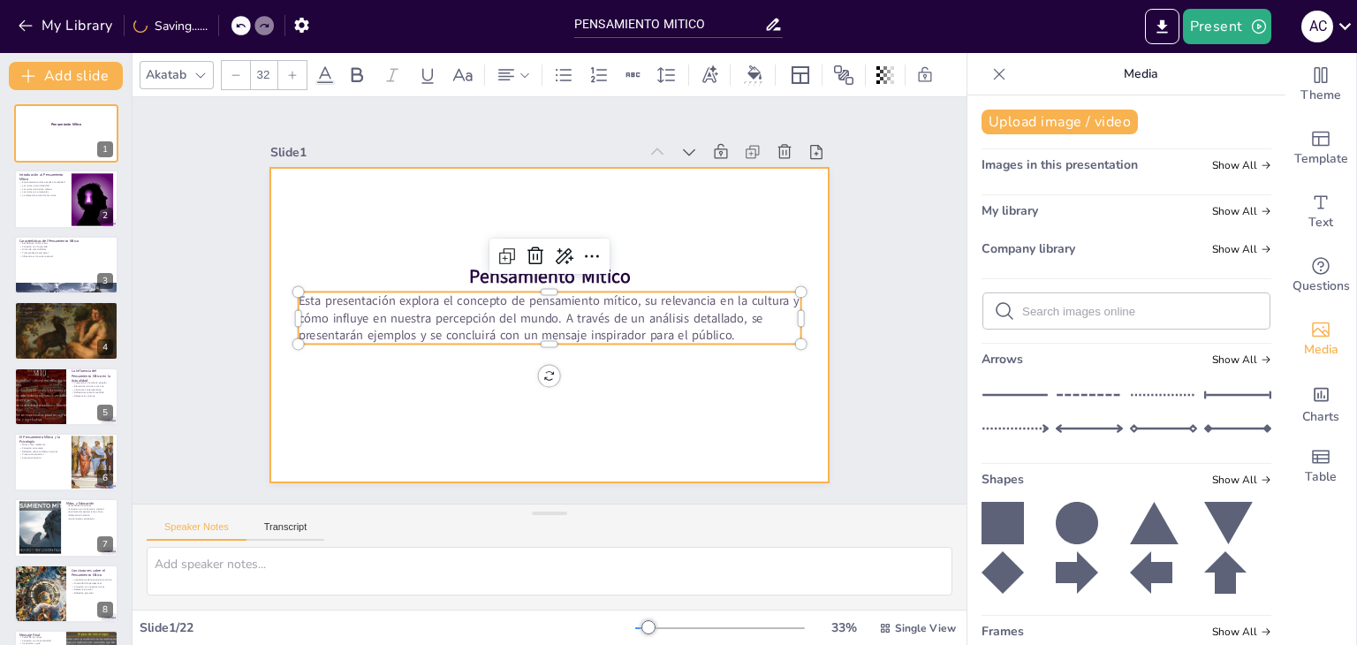
checkbox input "true"
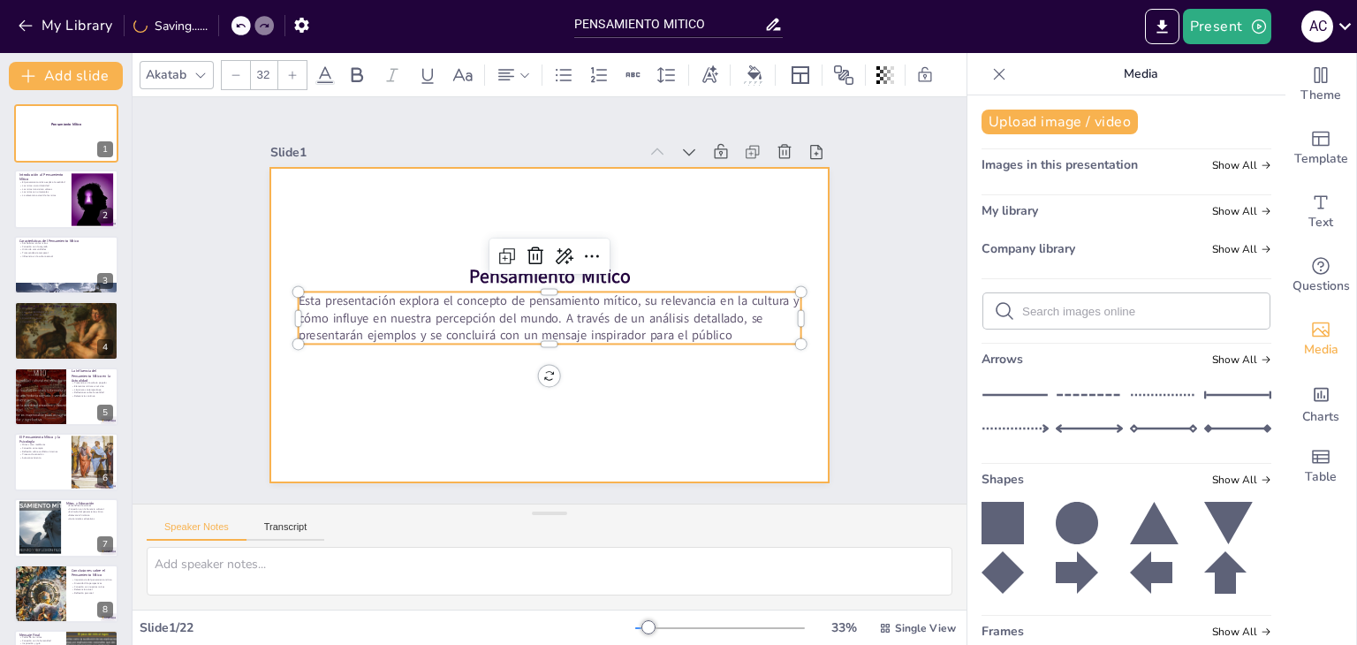
checkbox input "true"
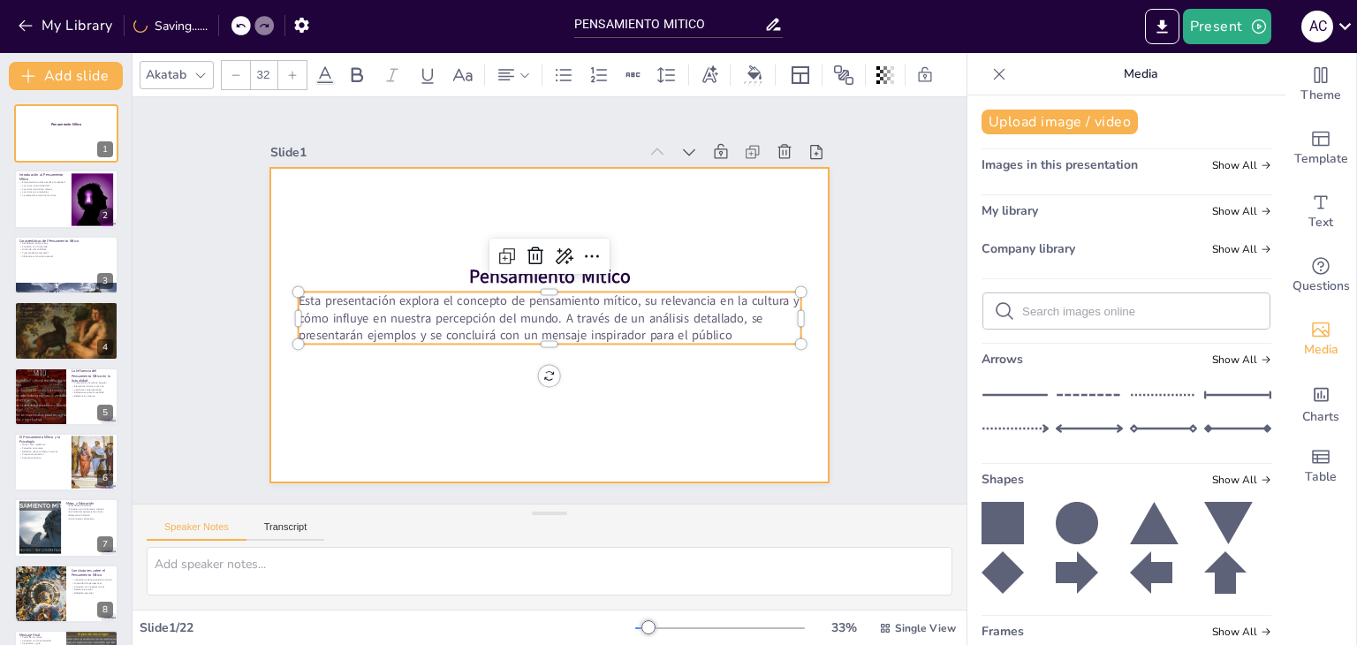
checkbox input "true"
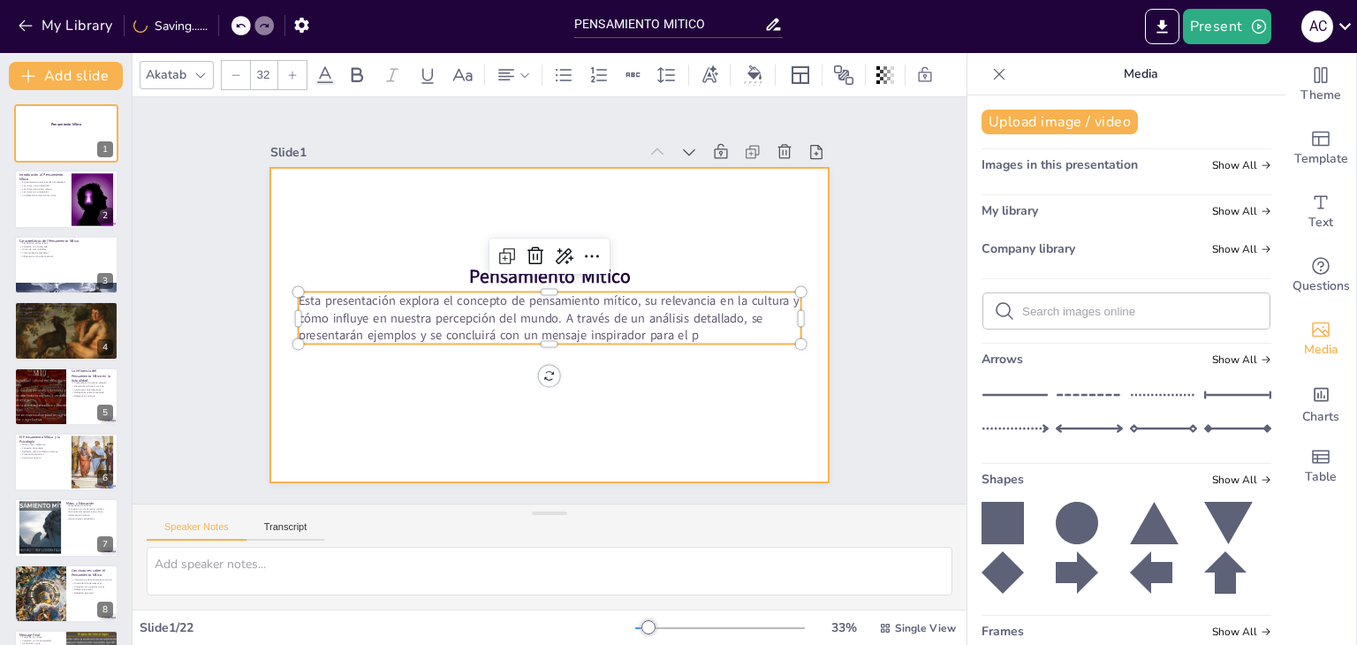
checkbox input "true"
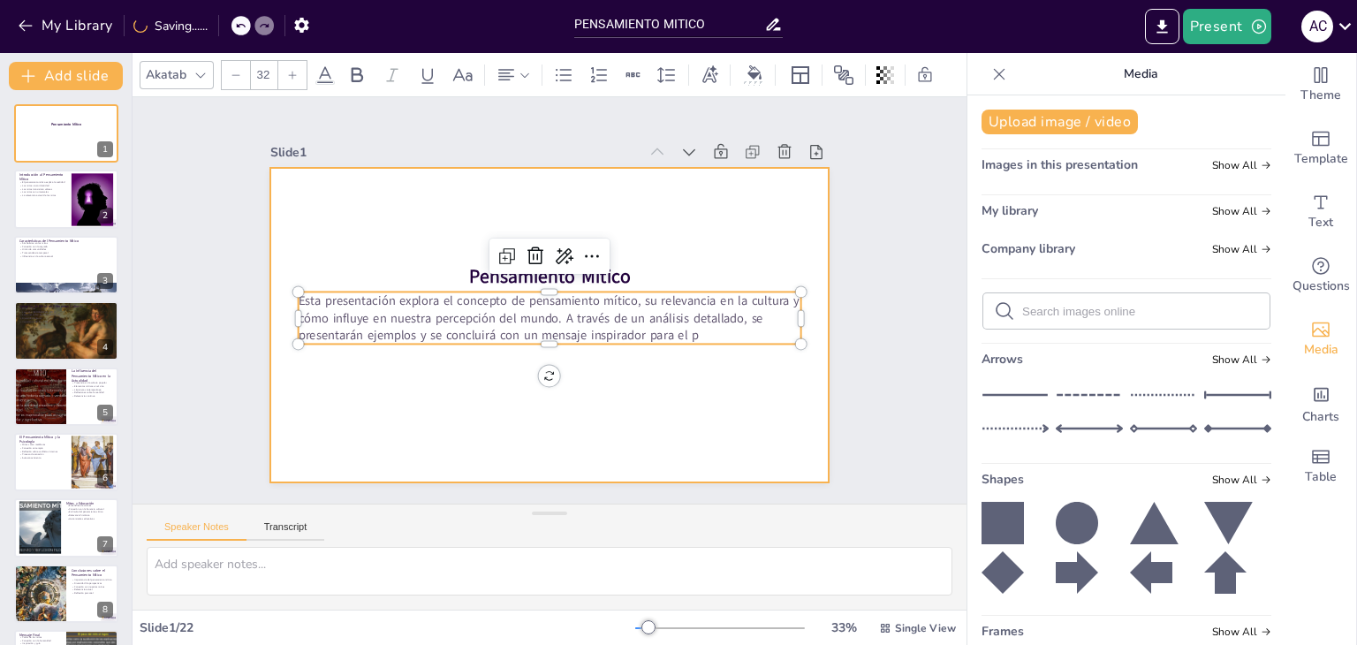
checkbox input "true"
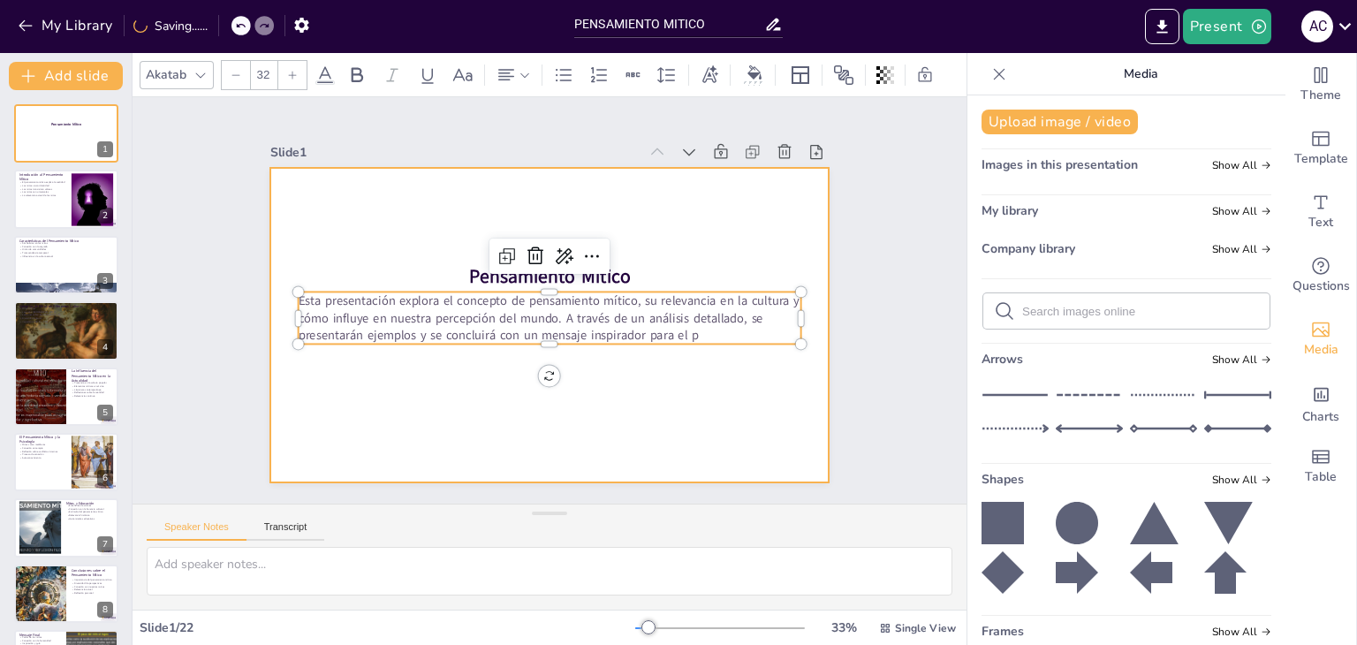
checkbox input "true"
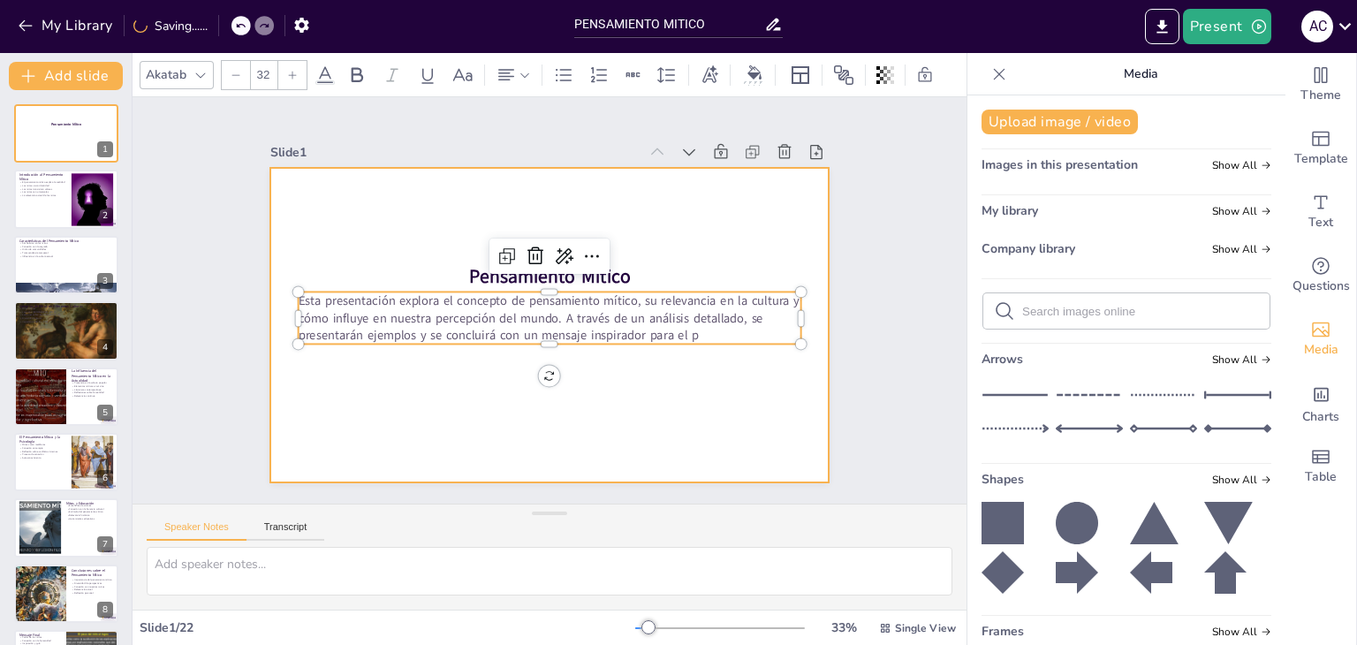
checkbox input "true"
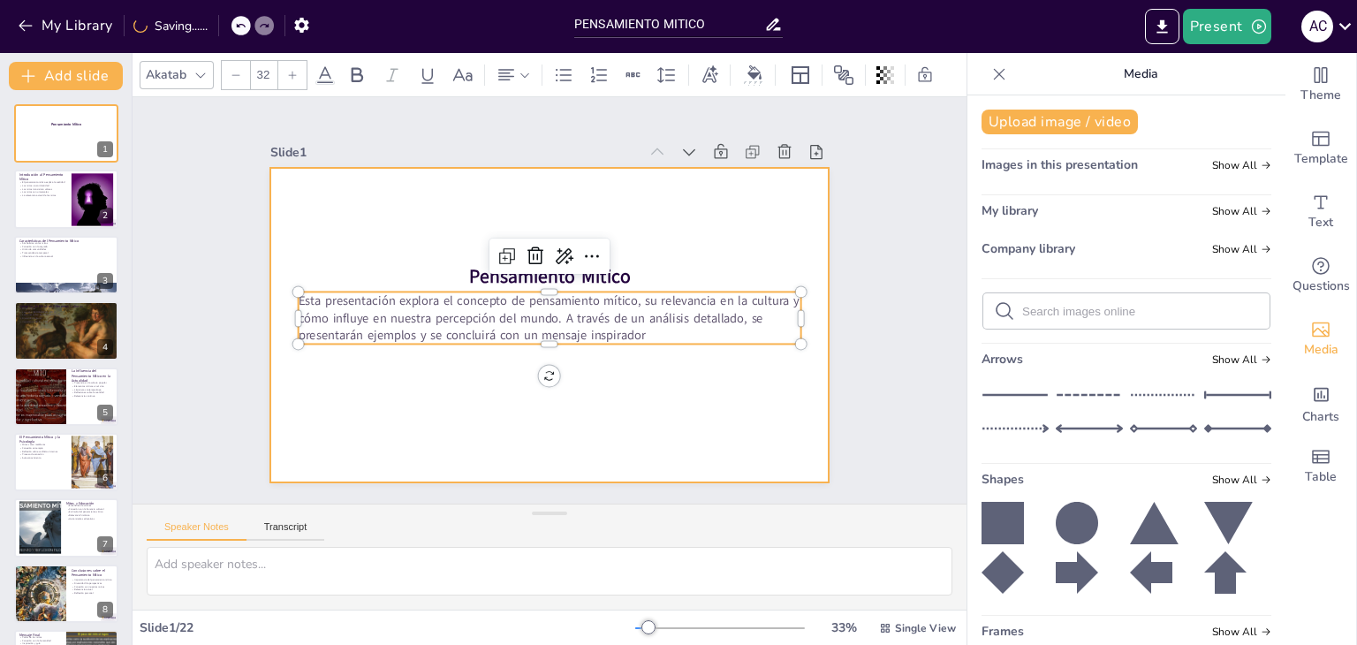
checkbox input "true"
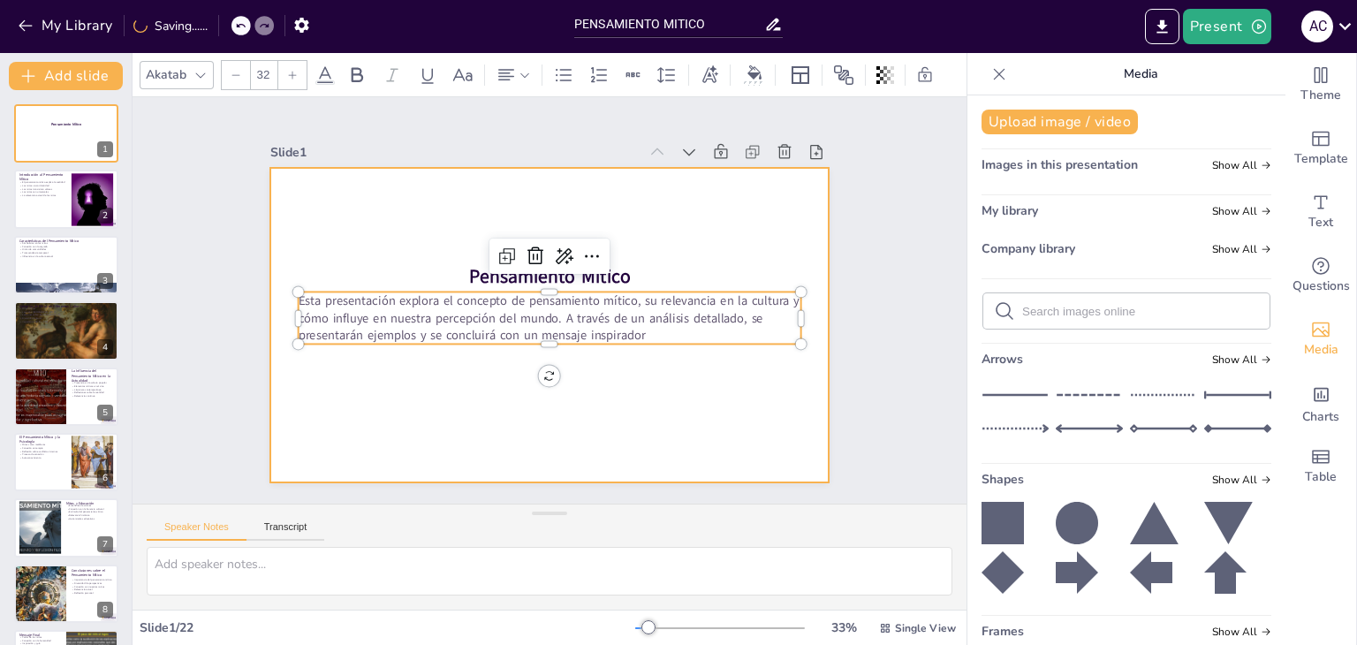
checkbox input "true"
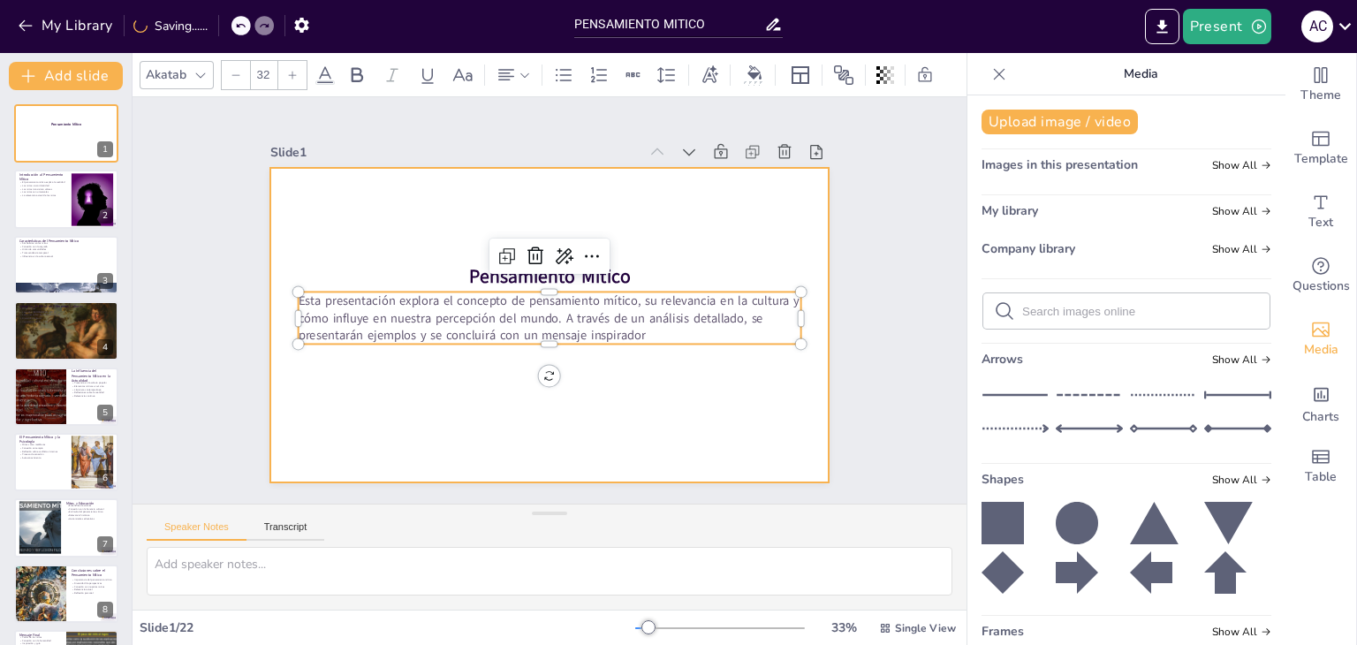
checkbox input "true"
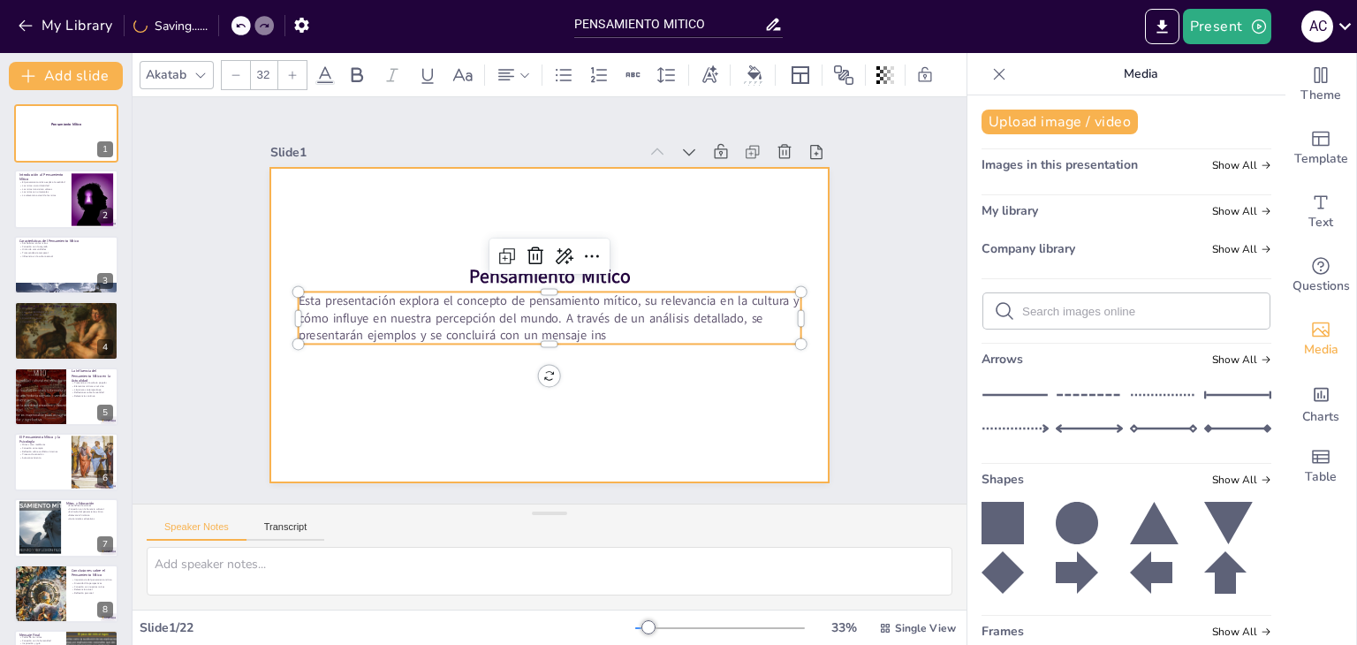
checkbox input "true"
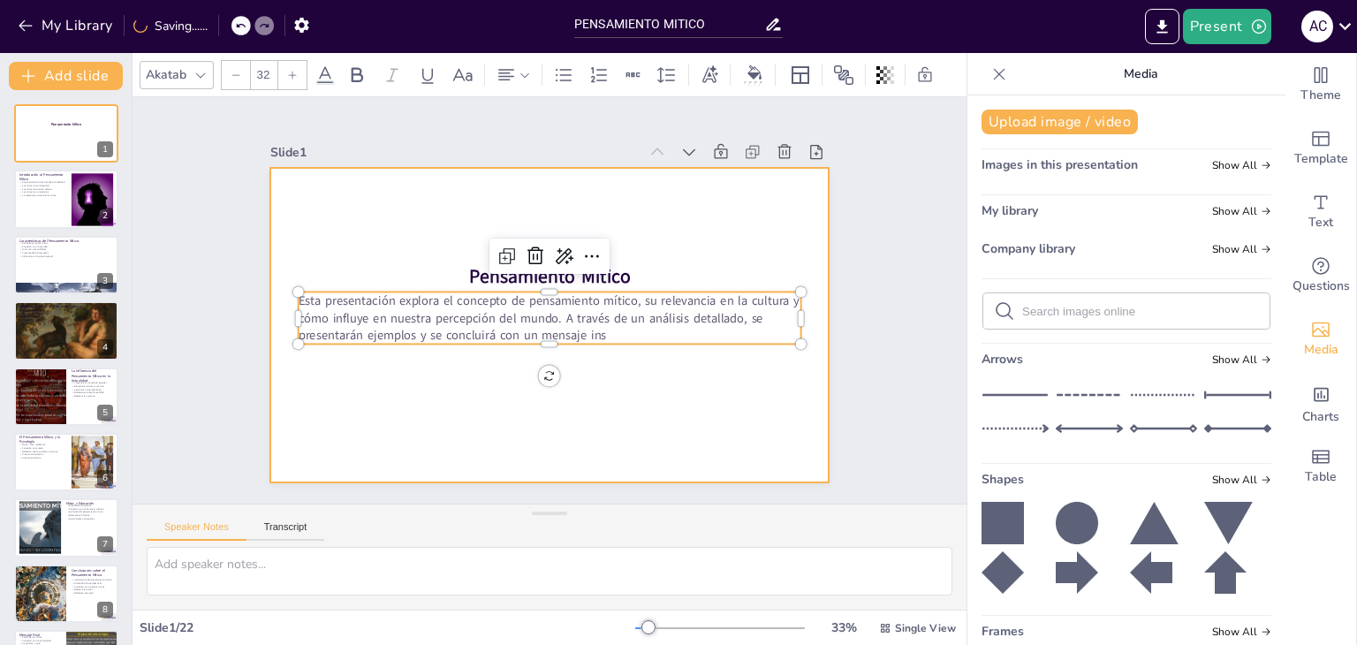
checkbox input "true"
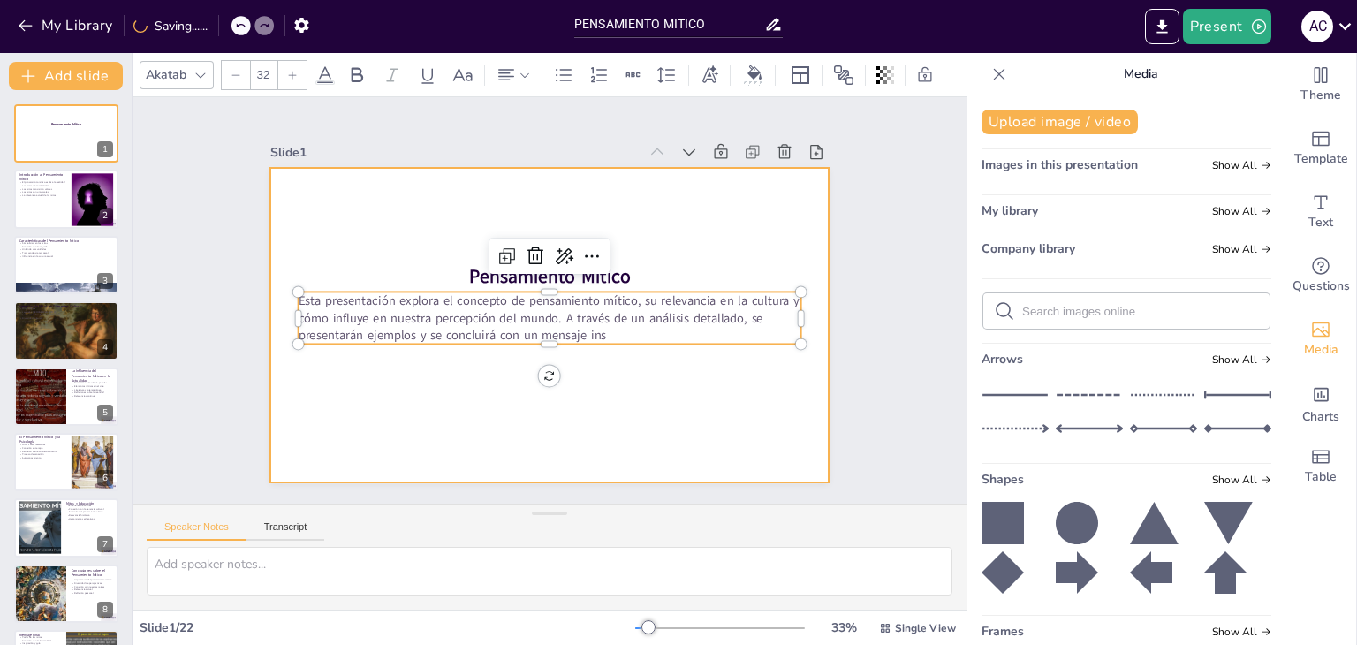
checkbox input "true"
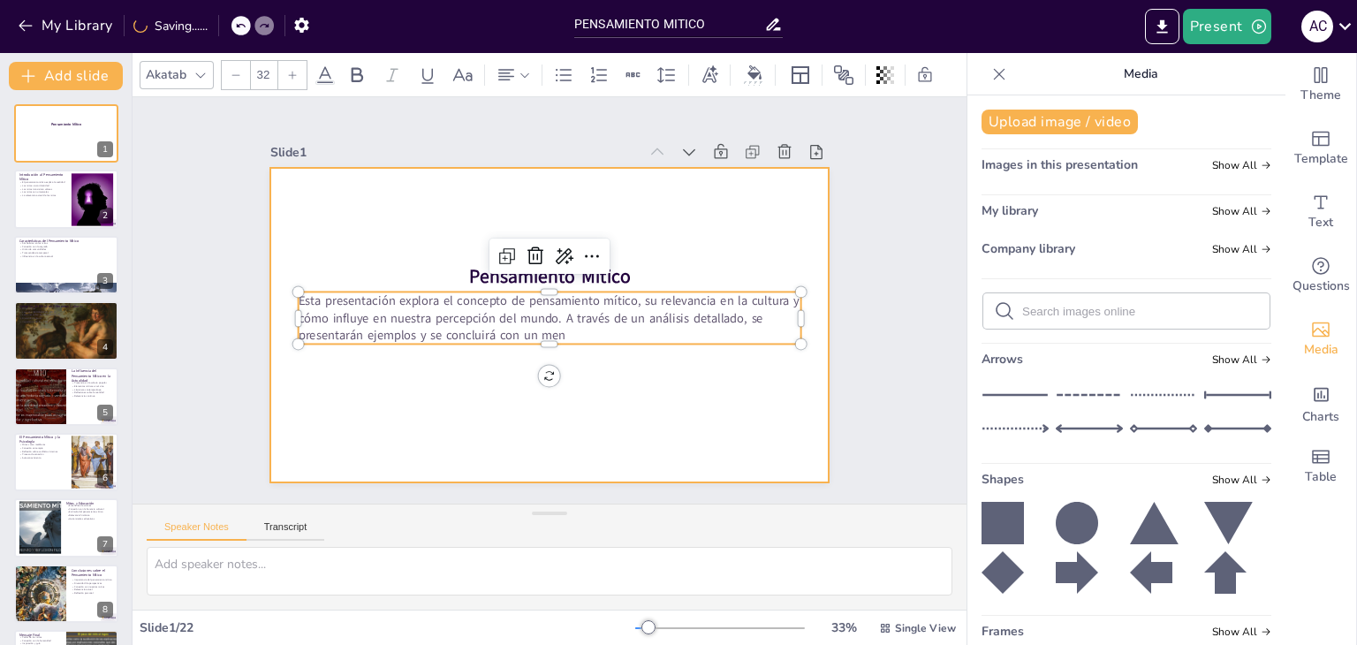
checkbox input "true"
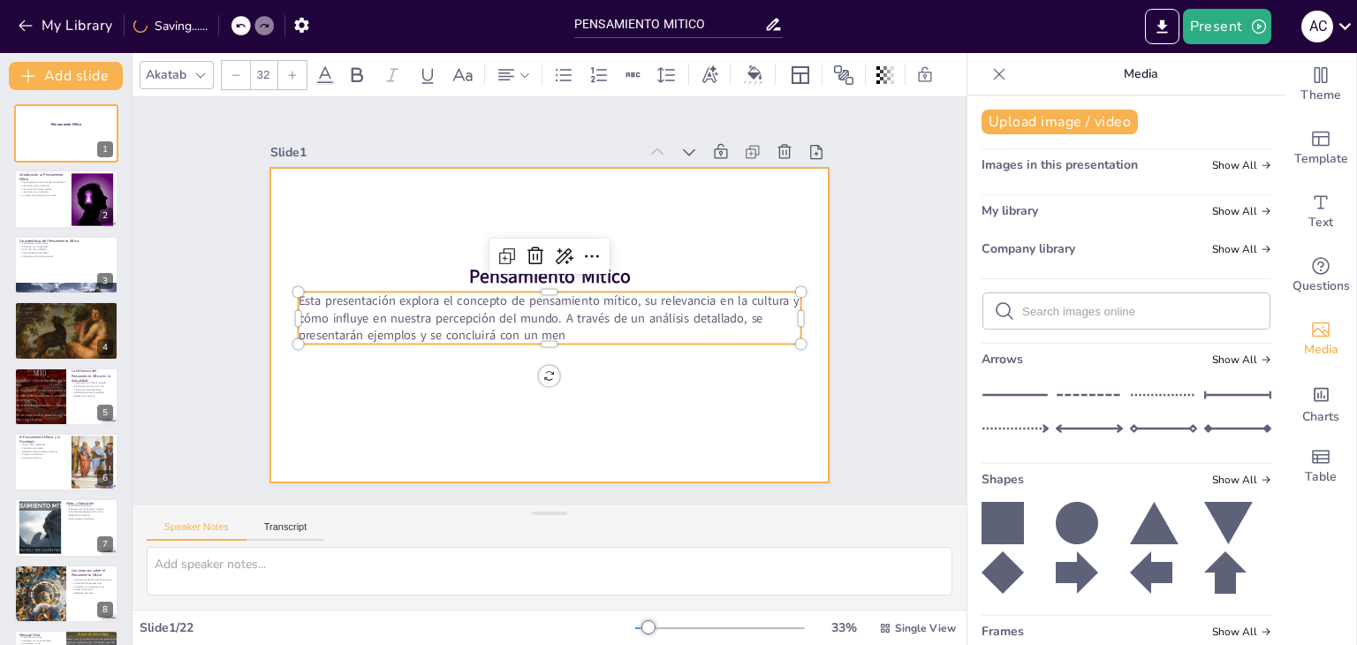
checkbox input "true"
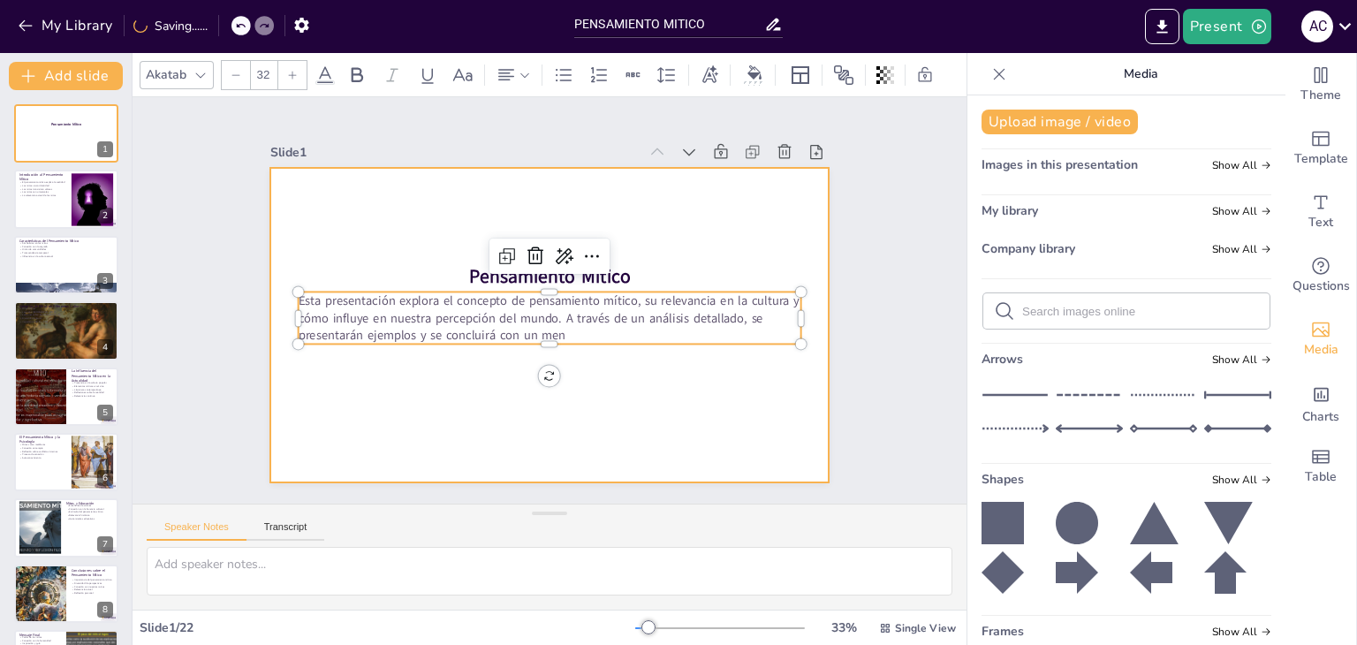
checkbox input "true"
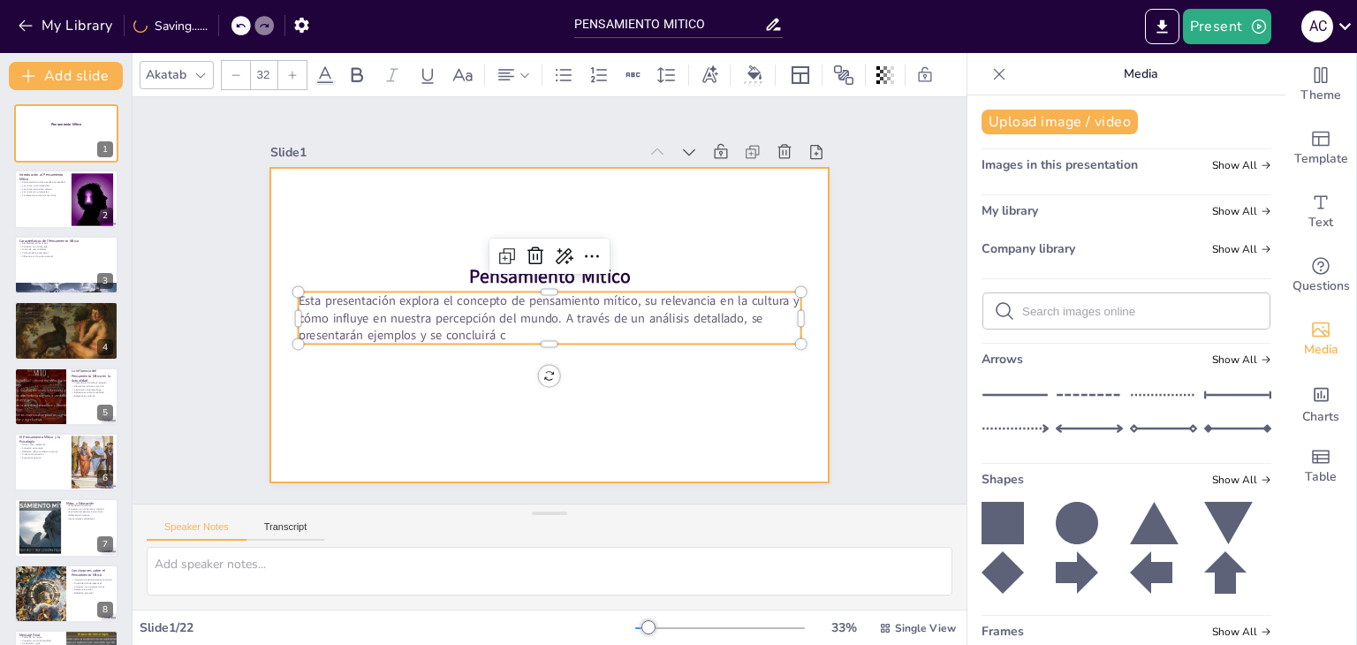
checkbox input "true"
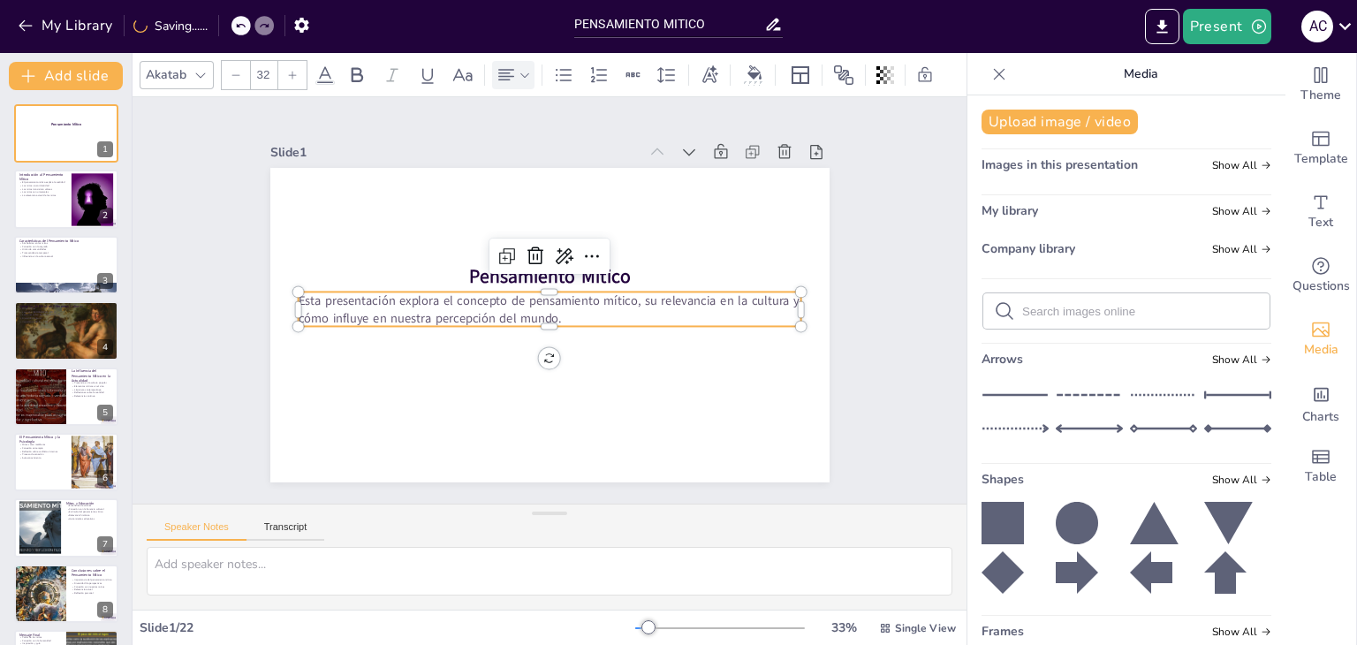
click at [497, 64] on icon at bounding box center [506, 74] width 21 height 21
click at [537, 138] on div at bounding box center [548, 127] width 28 height 28
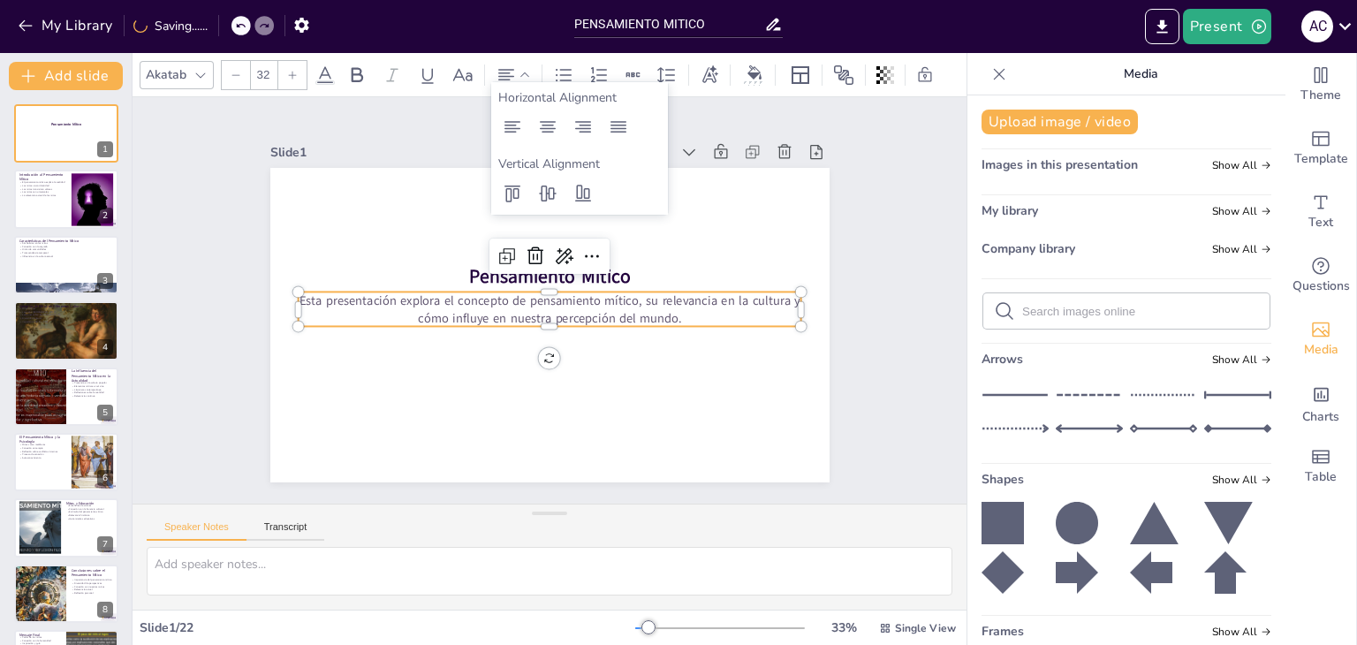
click at [852, 372] on div "Slide 1 Pensamiento Mítico Esta presentación explora el concepto de pensamiento…" at bounding box center [550, 300] width 658 height 364
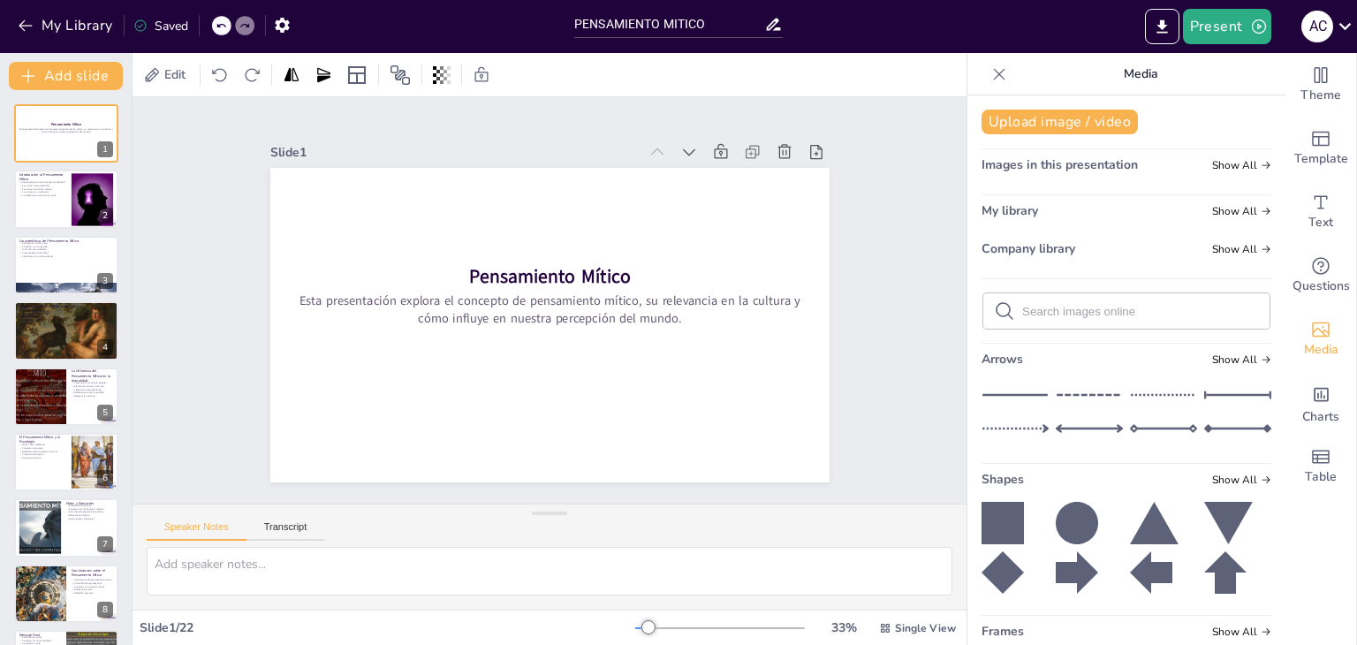
click at [340, 127] on div "Slide 1 Pensamiento Mítico Esta presentación explora el concepto de pensamiento…" at bounding box center [549, 300] width 559 height 364
click at [988, 510] on icon at bounding box center [1002, 523] width 42 height 42
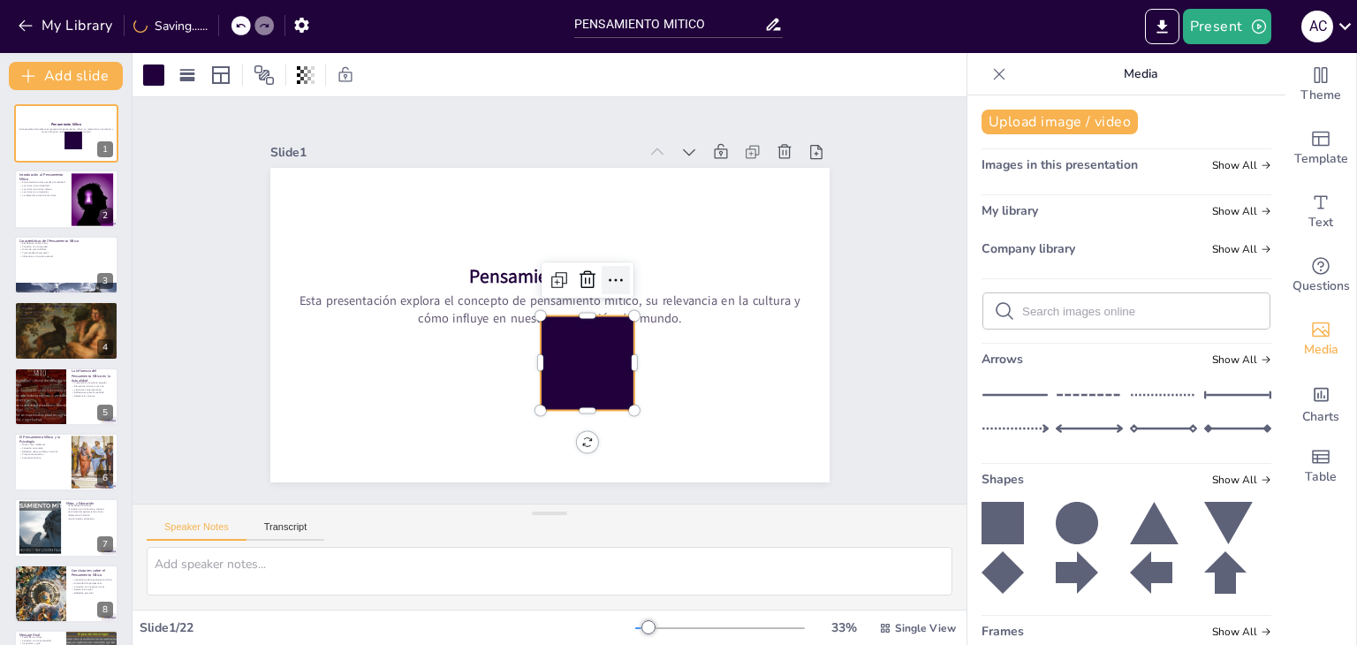
click at [605, 281] on icon at bounding box center [615, 279] width 21 height 21
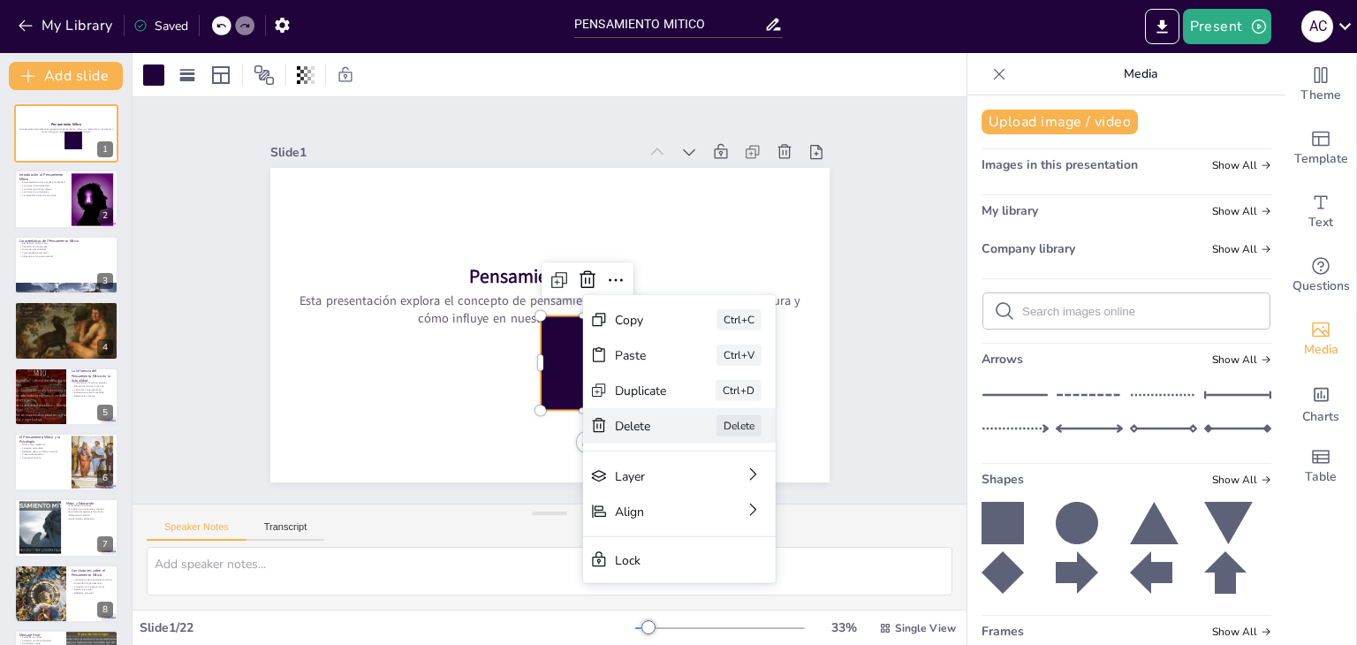
click at [703, 424] on div "[PERSON_NAME]" at bounding box center [679, 425] width 193 height 35
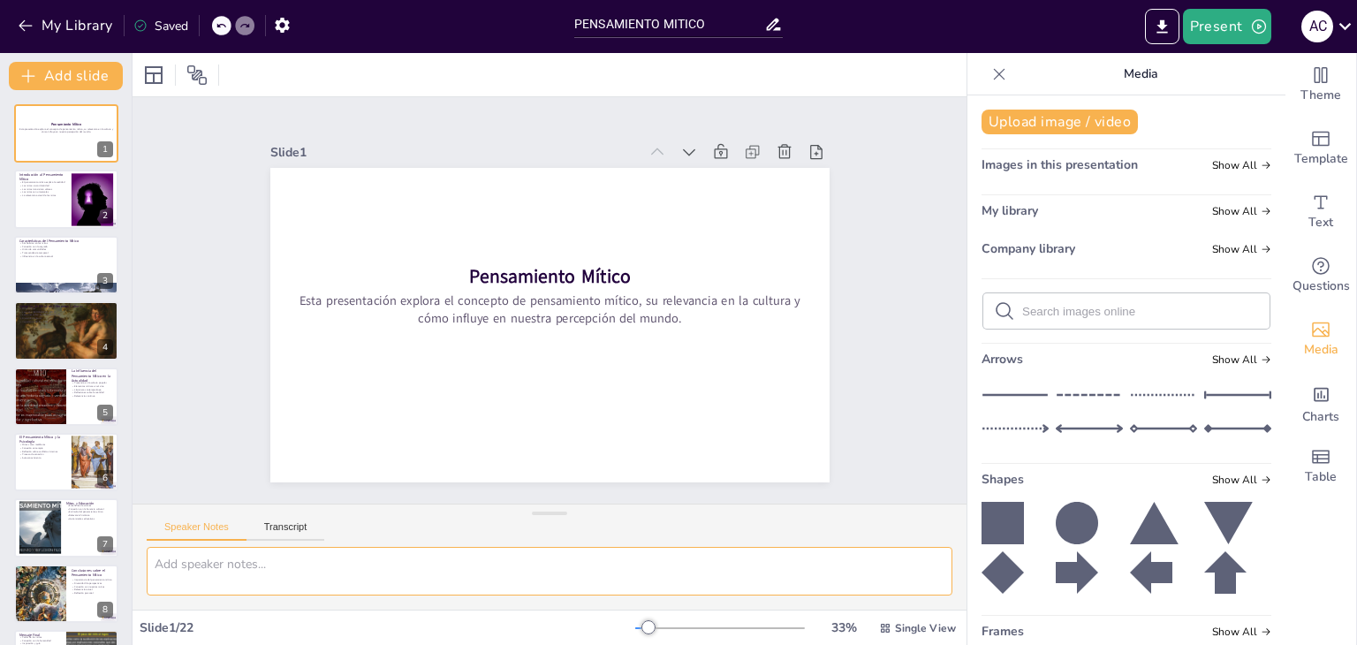
click at [500, 579] on textarea at bounding box center [550, 571] width 806 height 49
click at [53, 192] on p "Los mitos son universales" at bounding box center [43, 192] width 48 height 4
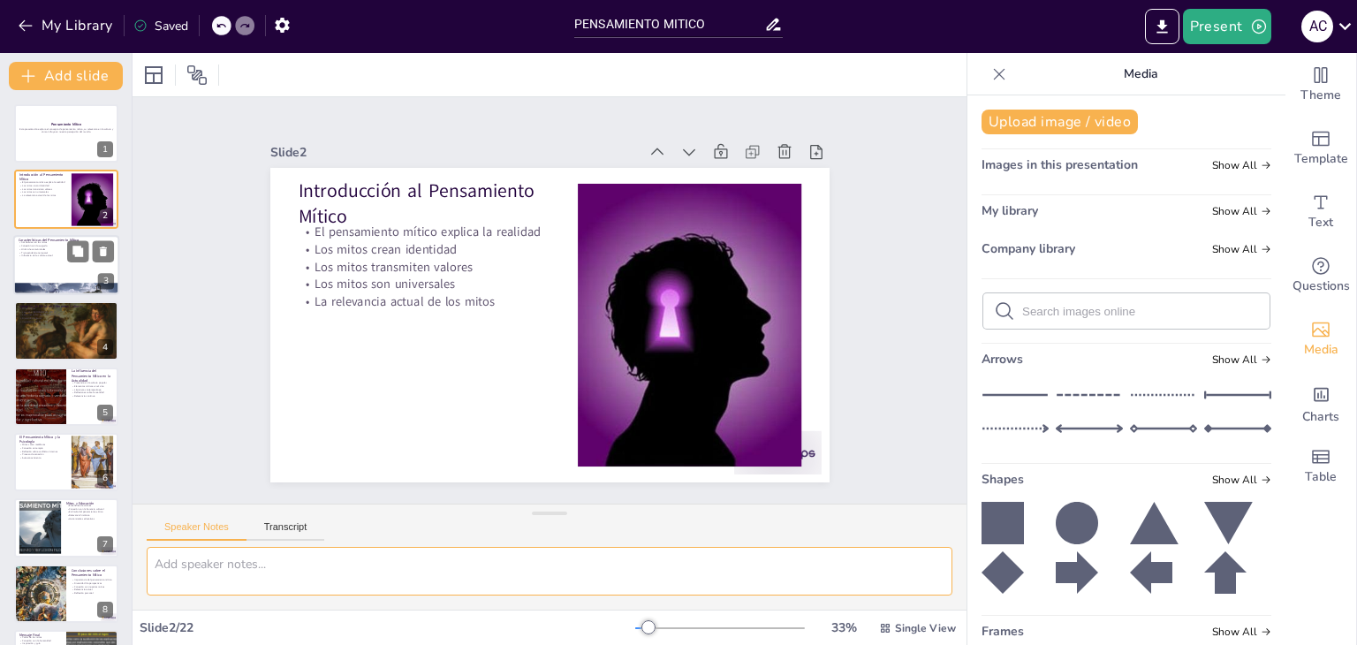
click at [38, 258] on div at bounding box center [66, 265] width 106 height 60
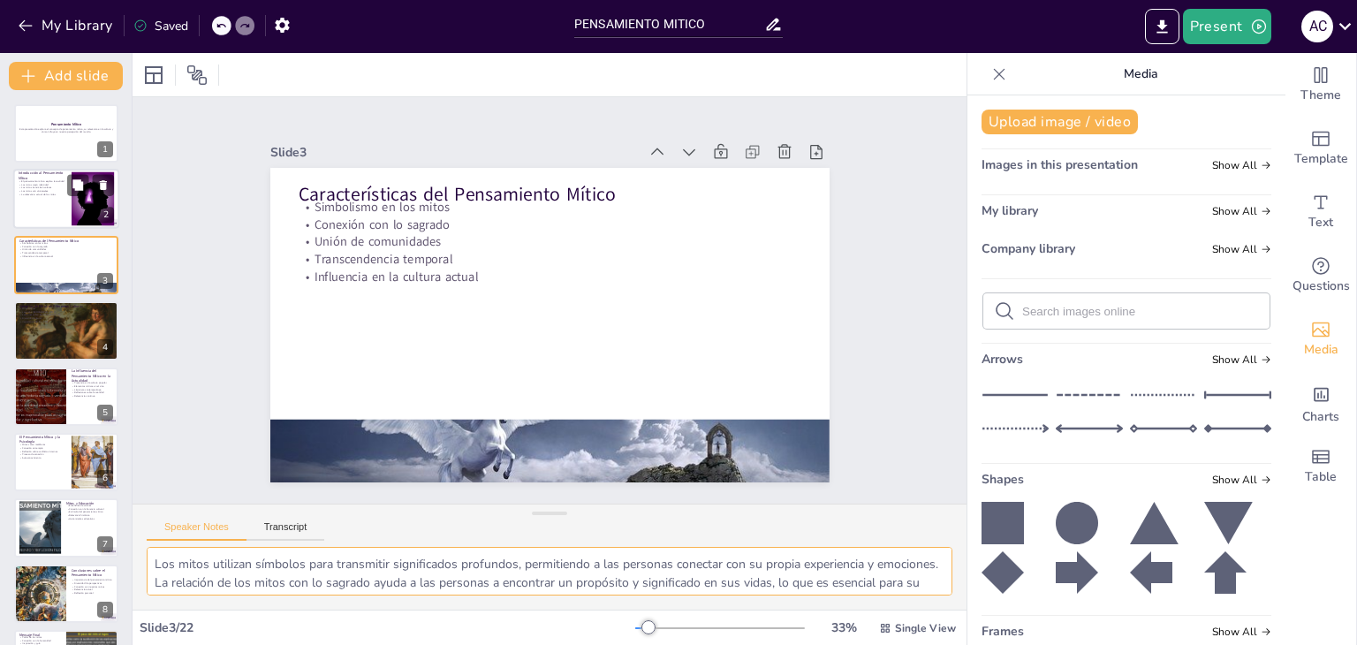
click at [49, 190] on p "Los mitos son universales" at bounding box center [43, 192] width 48 height 4
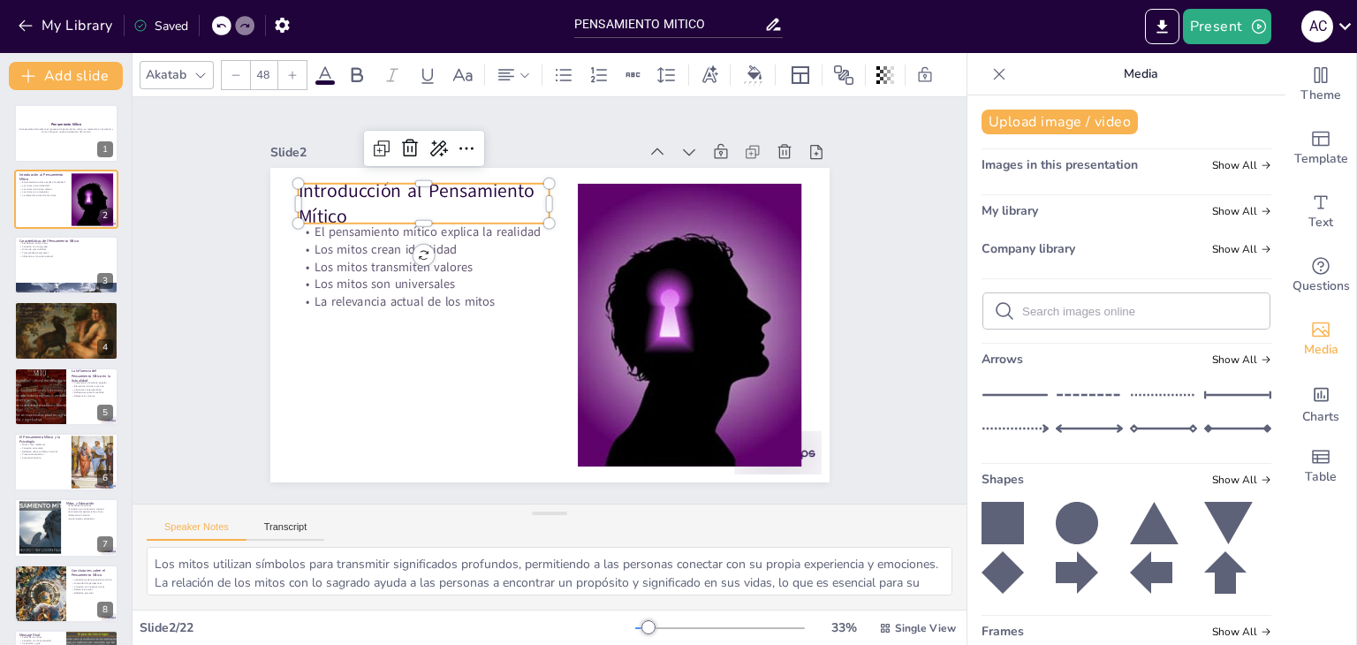
click at [392, 194] on p "Introducción al Pensamiento Mítico" at bounding box center [424, 204] width 252 height 52
click at [410, 187] on p "Introducción al Pensamiento Mítico" at bounding box center [424, 204] width 252 height 52
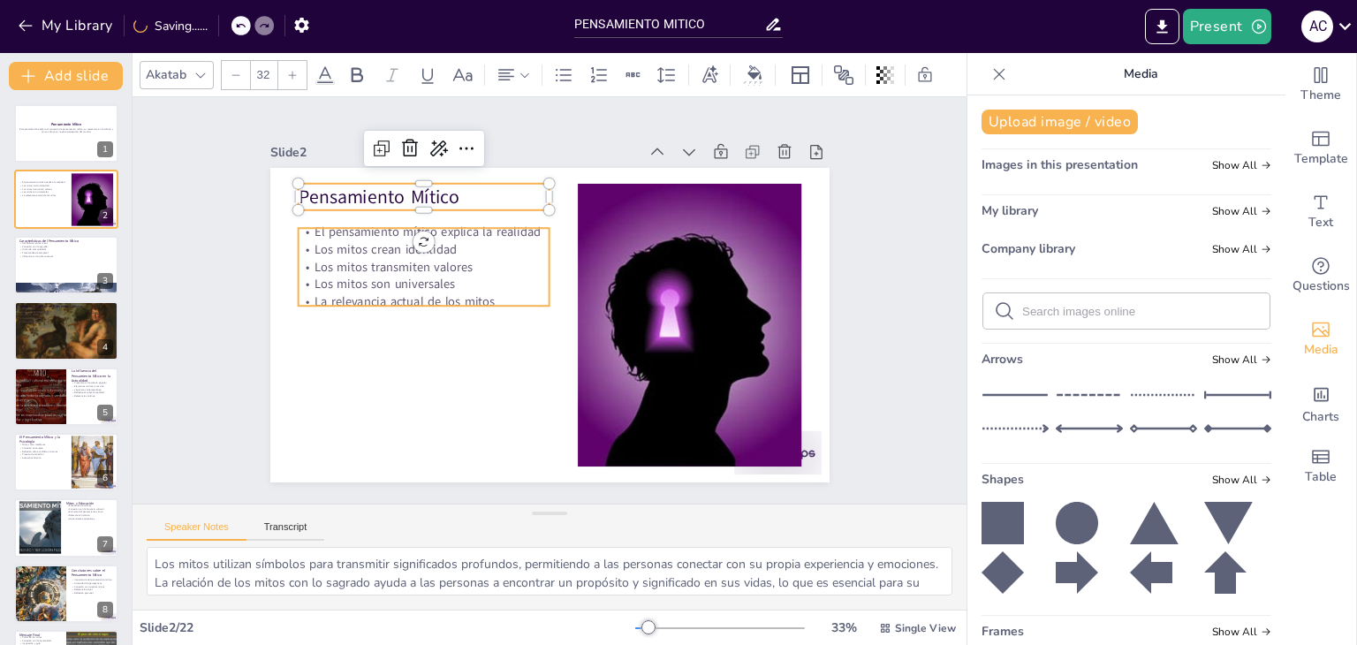
click at [334, 244] on p "Los mitos crean identidad" at bounding box center [424, 250] width 252 height 18
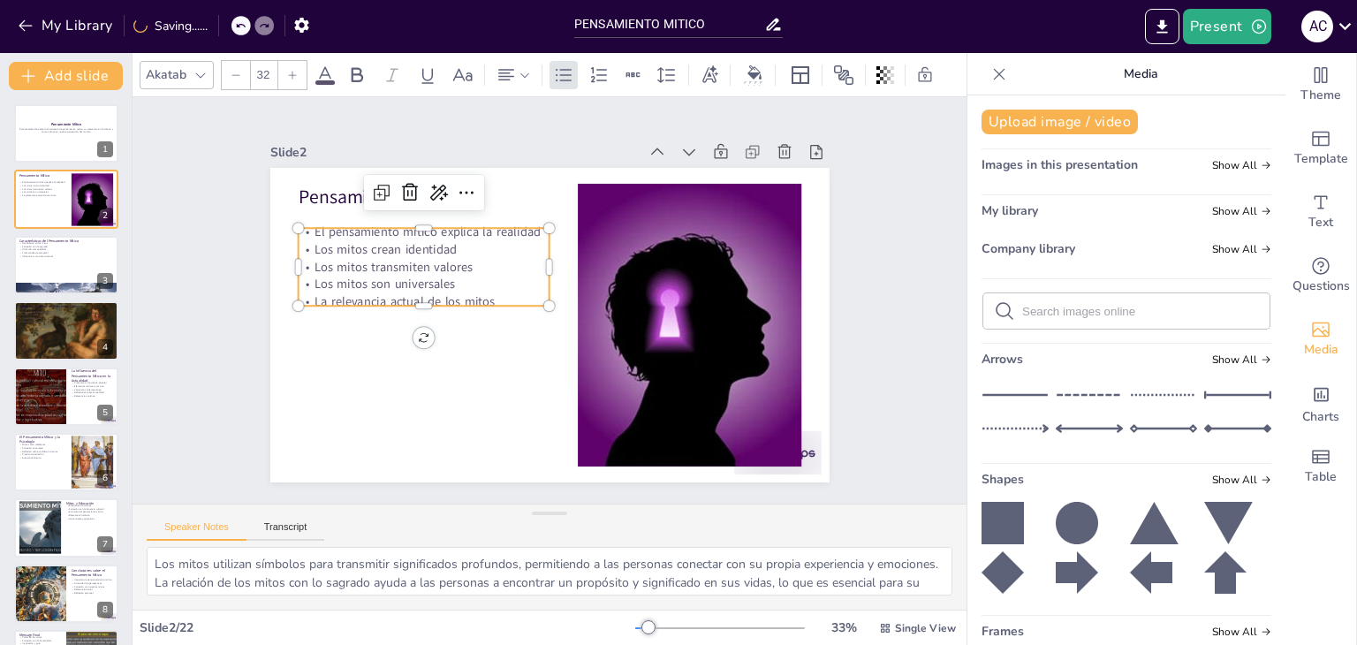
click at [334, 244] on p "Los mitos crean identidad" at bounding box center [424, 250] width 252 height 18
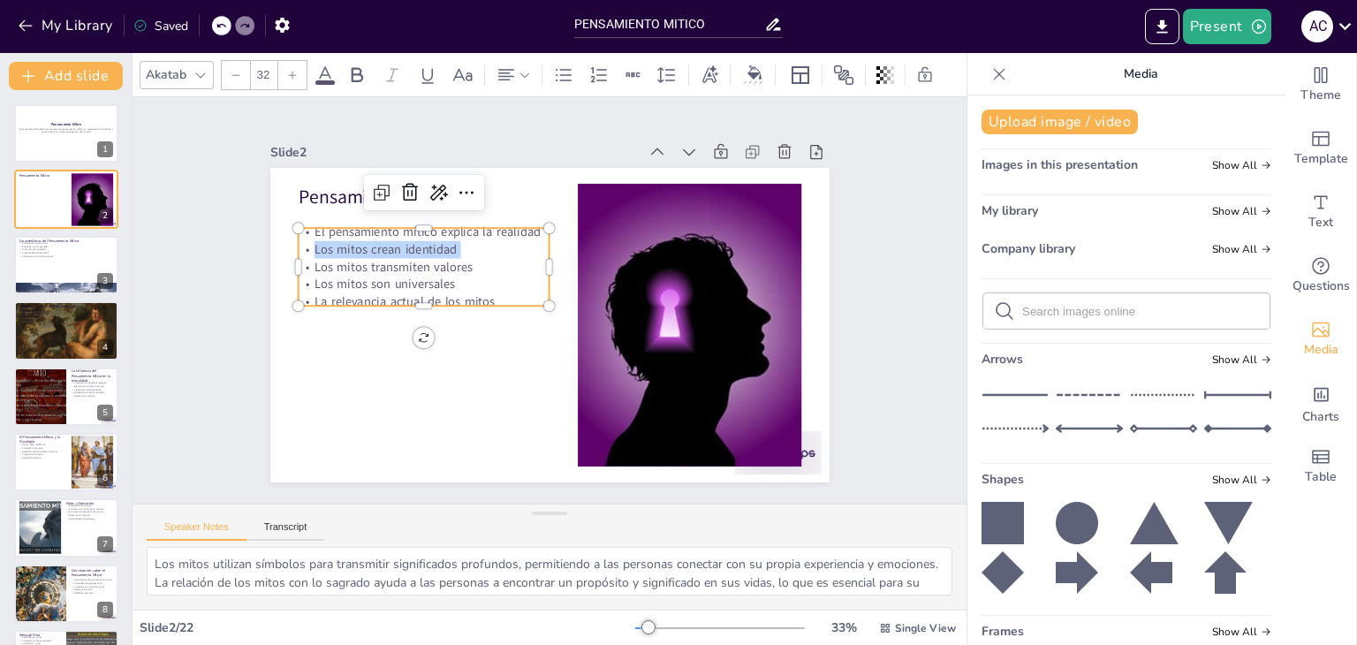
click at [334, 244] on p "Los mitos crean identidad" at bounding box center [424, 250] width 252 height 18
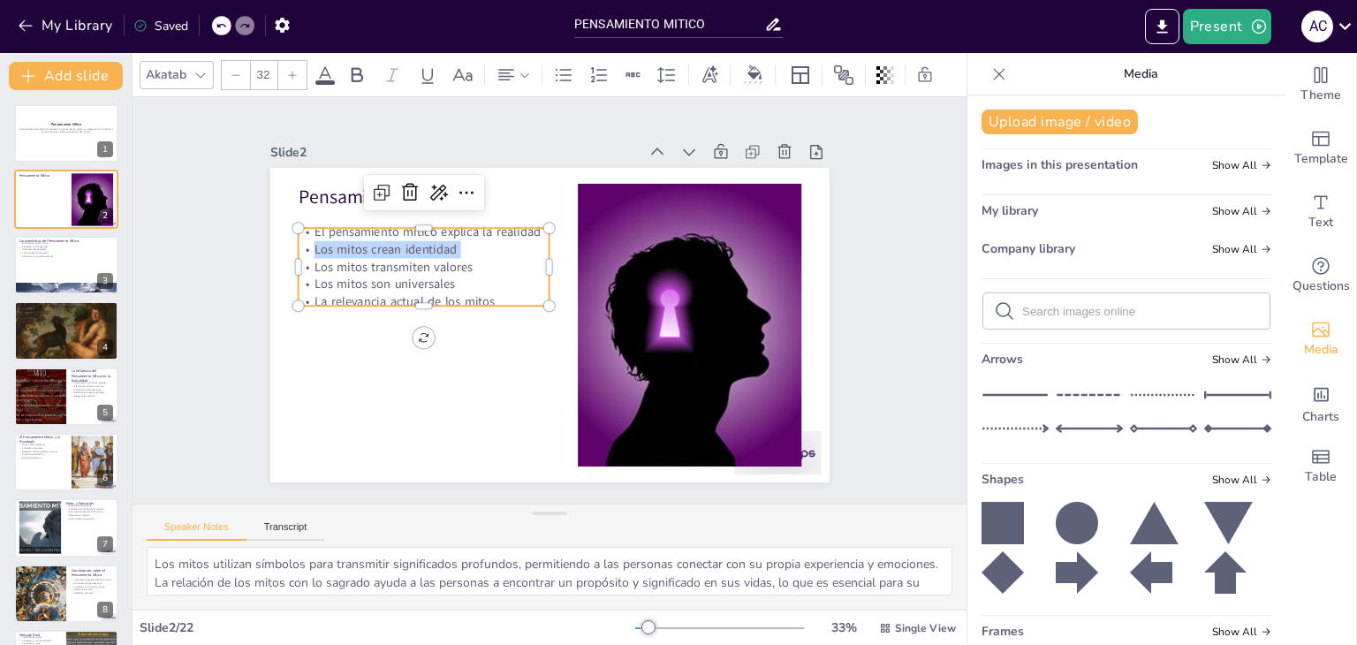
click at [334, 244] on p "Los mitos crean identidad" at bounding box center [424, 250] width 252 height 18
click at [291, 226] on div at bounding box center [298, 228] width 14 height 14
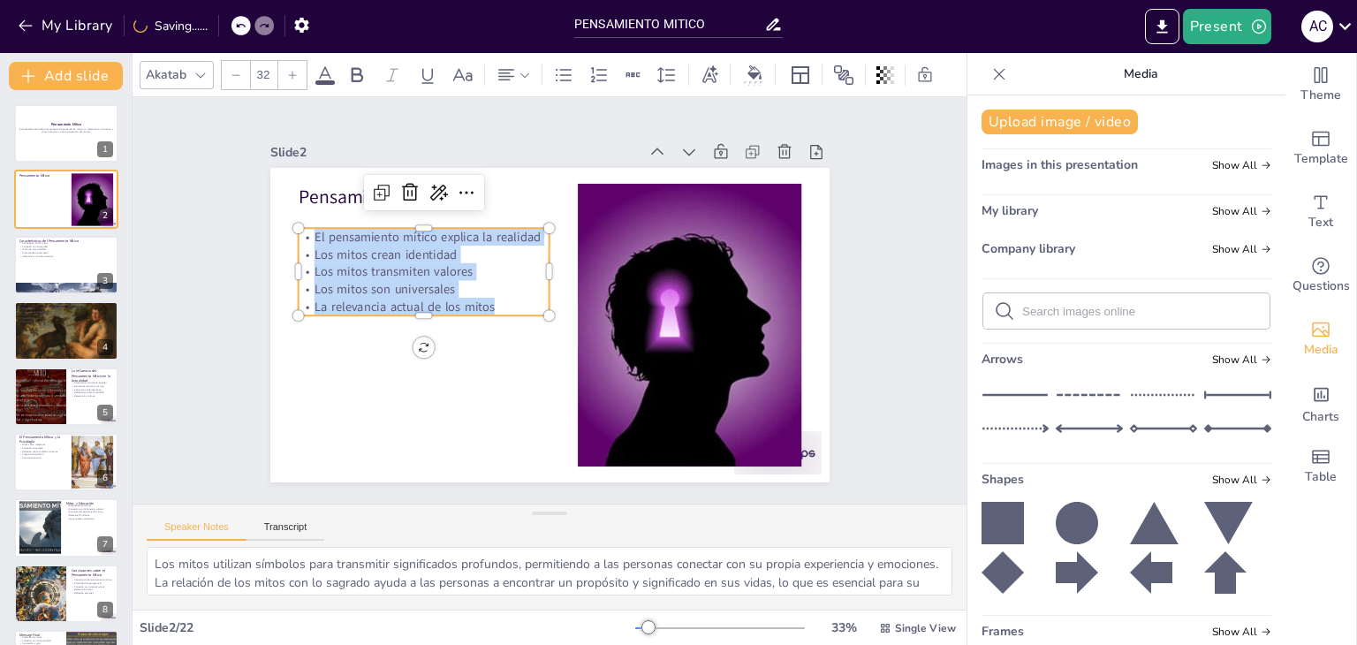
drag, startPoint x: 292, startPoint y: 229, endPoint x: 494, endPoint y: 301, distance: 214.0
click at [494, 301] on div "El pensamiento mítico explica la realidad Los mitos crean identidad Los mitos t…" at bounding box center [424, 271] width 252 height 87
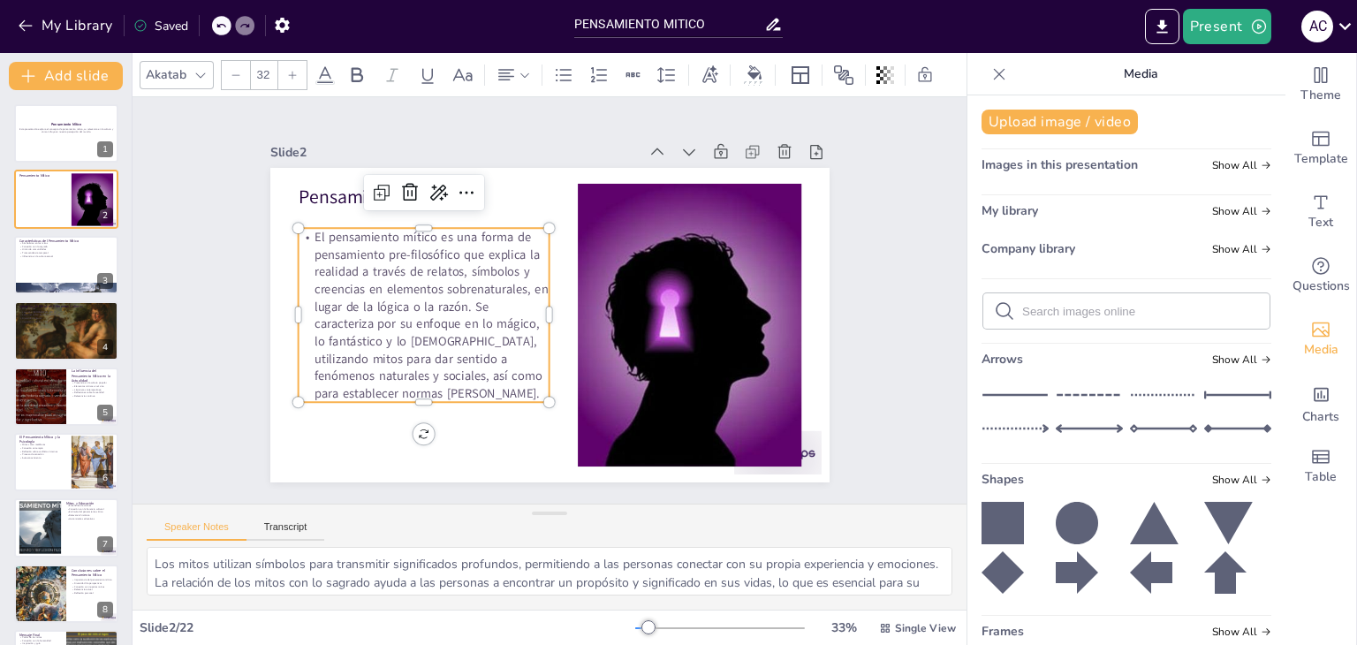
click at [221, 214] on div "Slide 1 Pensamiento Mítico Esta presentación explora el concepto de pensamiento…" at bounding box center [550, 300] width 658 height 364
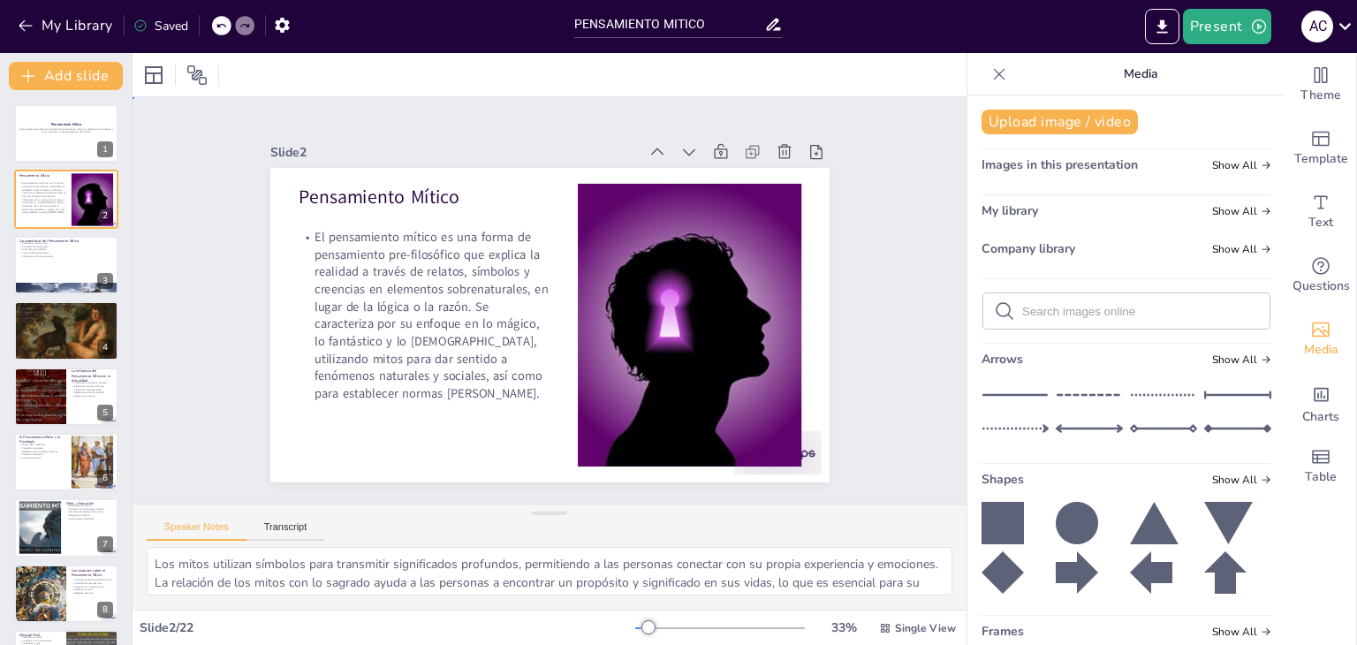
click at [668, 107] on div "Slide 1 Pensamiento Mítico Esta presentación explora el concepto de pensamiento…" at bounding box center [550, 300] width 834 height 406
